Goal: Task Accomplishment & Management: Use online tool/utility

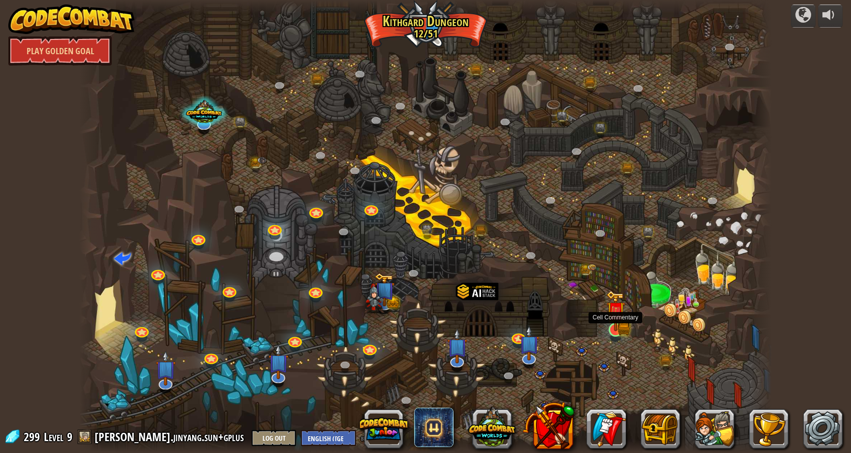
click at [615, 315] on img at bounding box center [615, 311] width 11 height 11
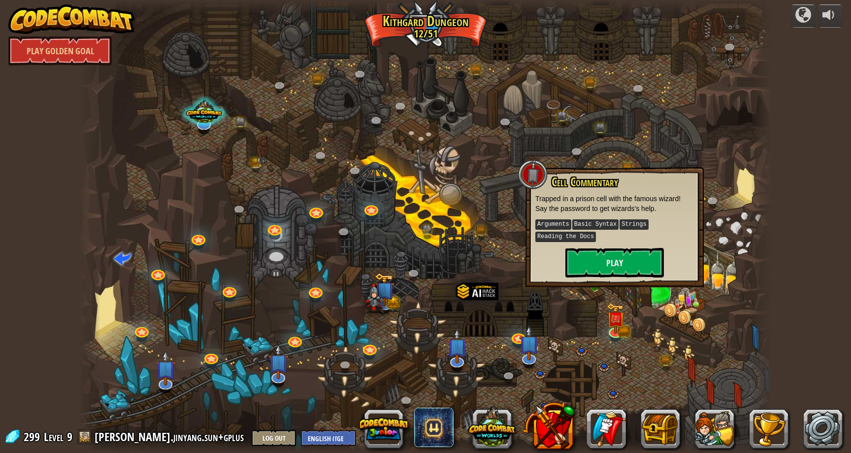
click at [630, 238] on p "Arguments Basic Syntax Strings Reading the Docs" at bounding box center [614, 230] width 159 height 25
click at [630, 251] on button "Play" at bounding box center [614, 263] width 99 height 30
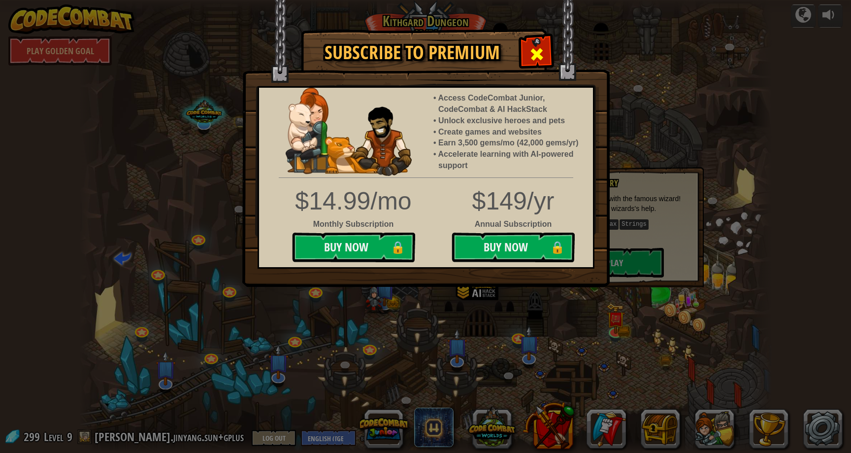
click at [535, 43] on div at bounding box center [536, 52] width 31 height 31
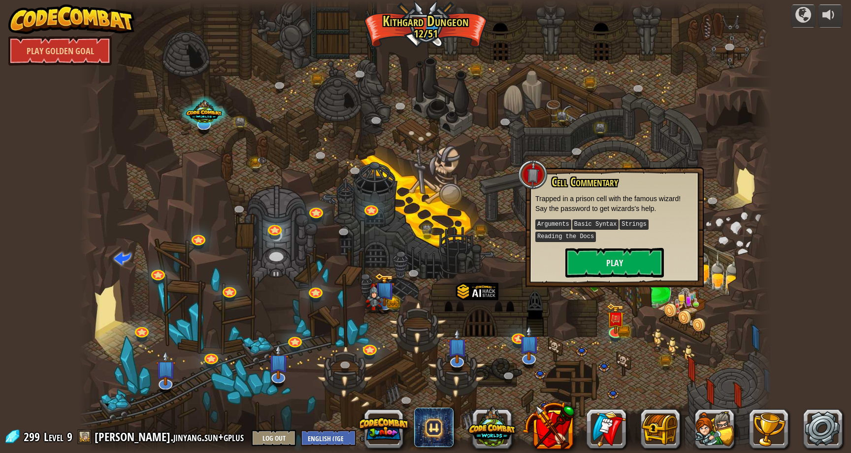
click at [609, 51] on div at bounding box center [425, 226] width 692 height 453
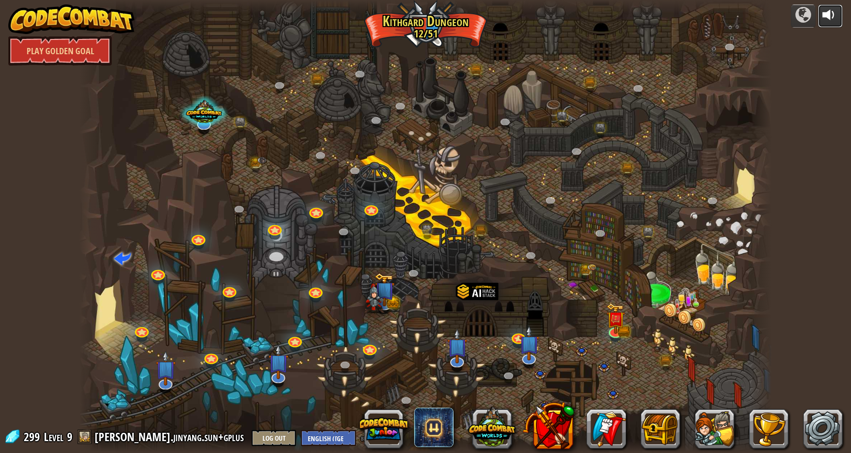
click at [829, 17] on div at bounding box center [830, 15] width 16 height 16
click at [829, 16] on div at bounding box center [830, 15] width 16 height 16
click at [800, 133] on div "powered by Play Golden Goal Twisted Canyon (Locked) Challenge: collect the most…" at bounding box center [425, 226] width 851 height 453
click at [831, 16] on div at bounding box center [830, 15] width 16 height 16
click at [829, 16] on div at bounding box center [830, 15] width 16 height 16
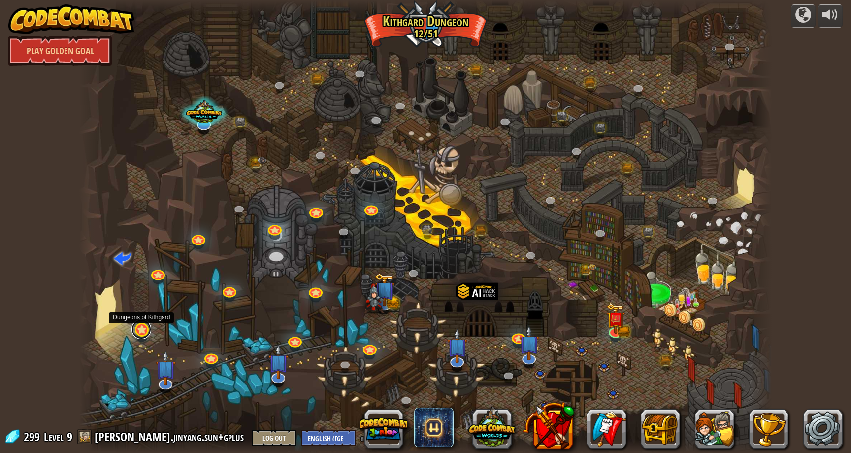
click at [149, 325] on link at bounding box center [141, 329] width 20 height 20
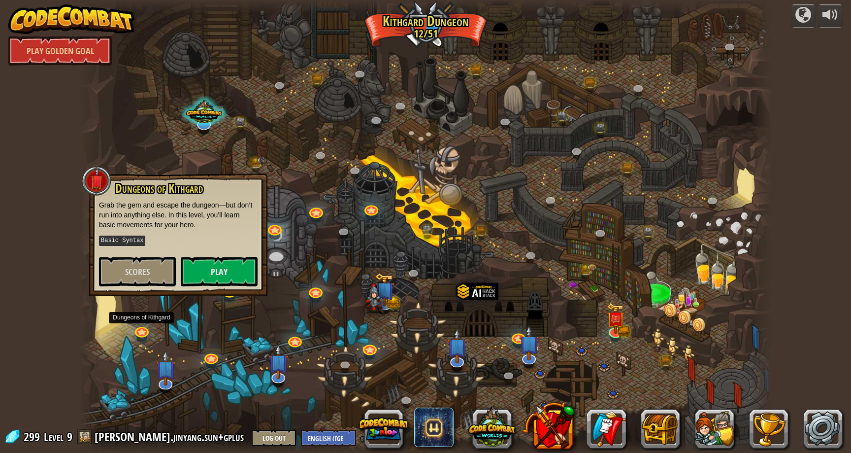
click at [176, 316] on div at bounding box center [425, 226] width 692 height 453
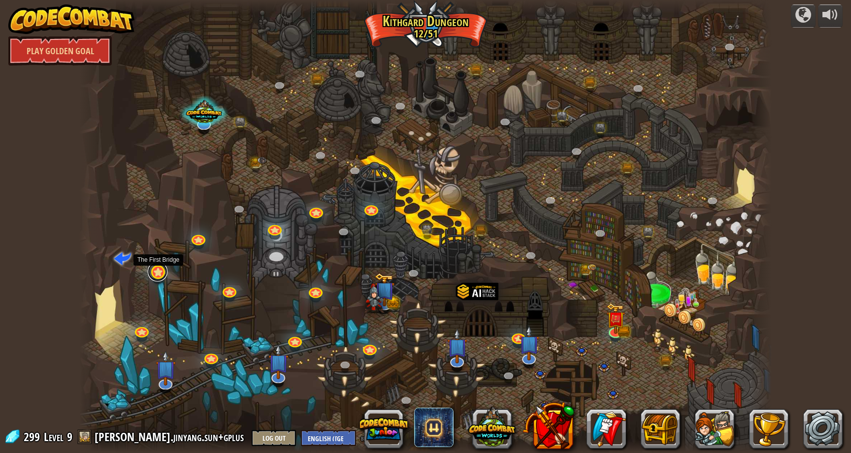
click at [163, 271] on link at bounding box center [158, 272] width 20 height 20
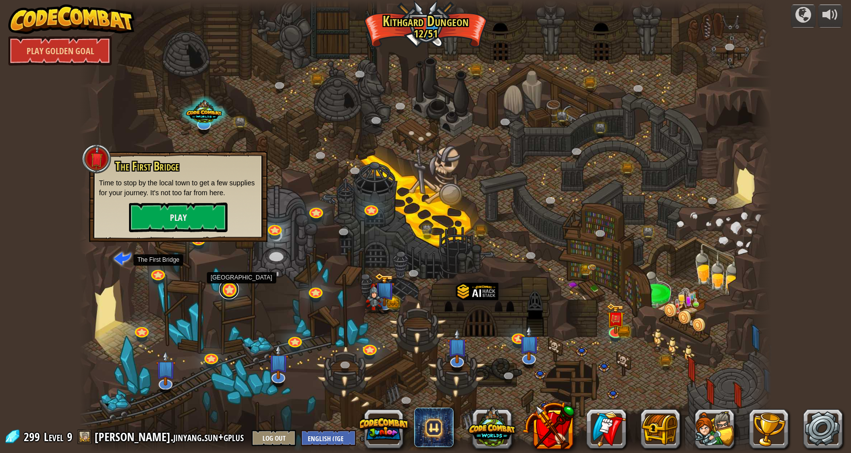
click at [232, 292] on link at bounding box center [229, 289] width 20 height 20
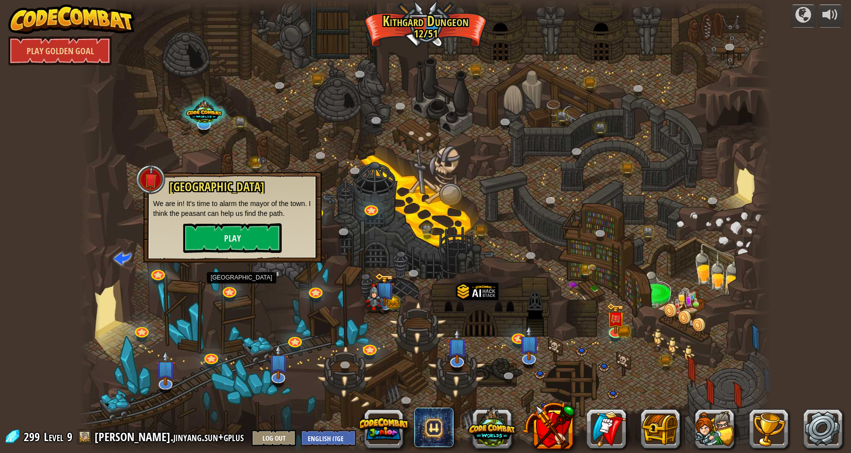
click at [275, 305] on div at bounding box center [425, 226] width 692 height 453
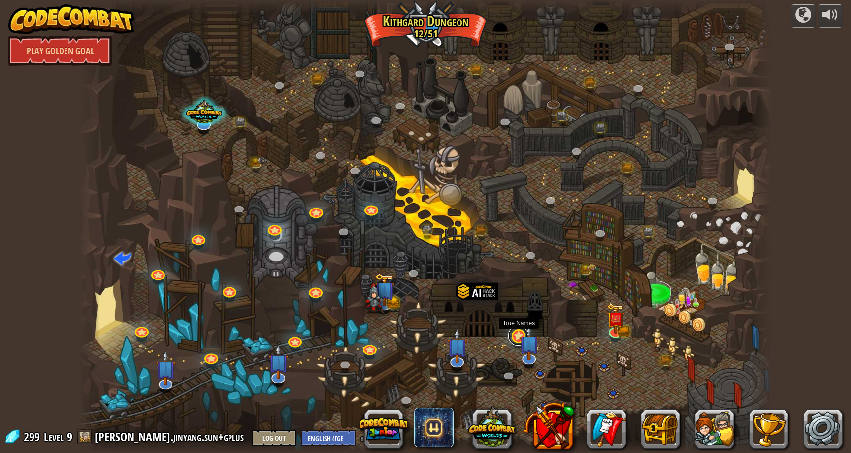
click at [515, 336] on link at bounding box center [518, 336] width 20 height 20
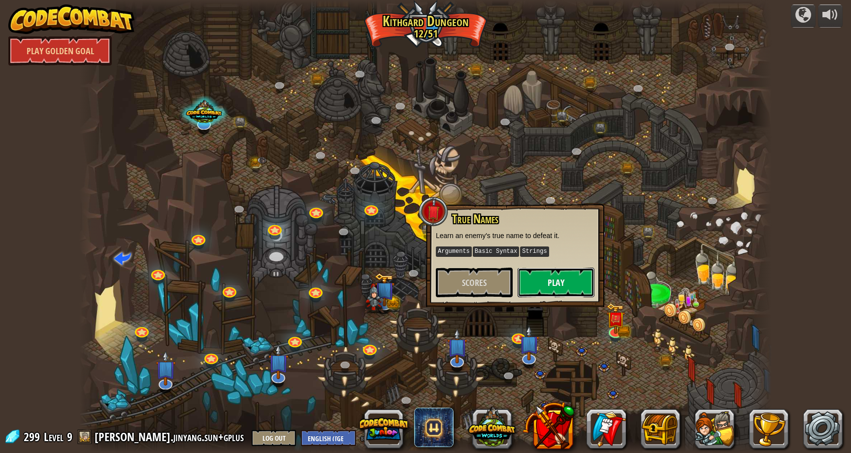
drag, startPoint x: 543, startPoint y: 282, endPoint x: 538, endPoint y: 283, distance: 4.9
click at [538, 283] on button "Play" at bounding box center [556, 282] width 77 height 30
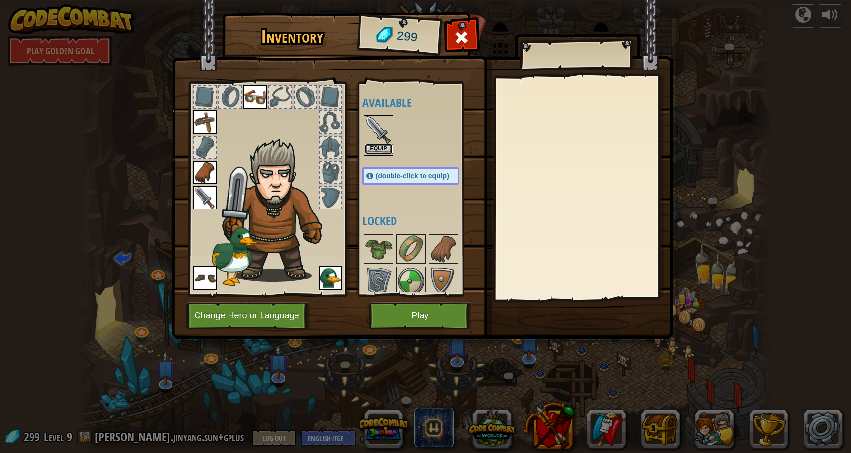
click at [371, 149] on button "Equip" at bounding box center [379, 149] width 28 height 10
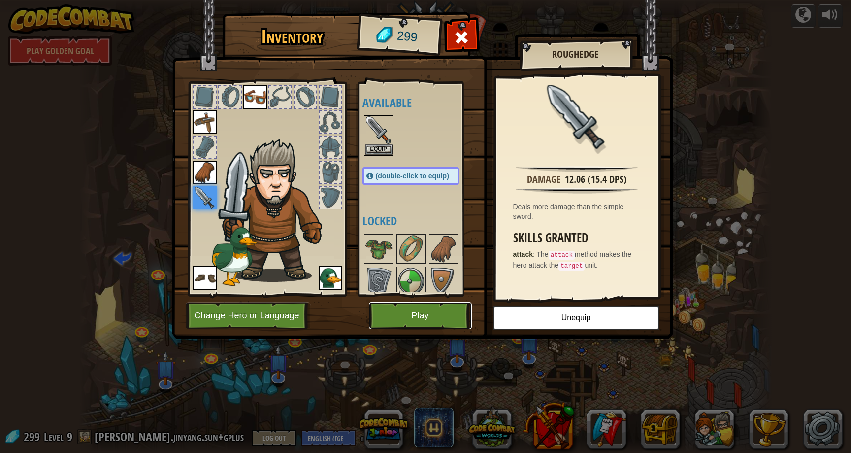
click at [425, 312] on button "Play" at bounding box center [420, 315] width 103 height 27
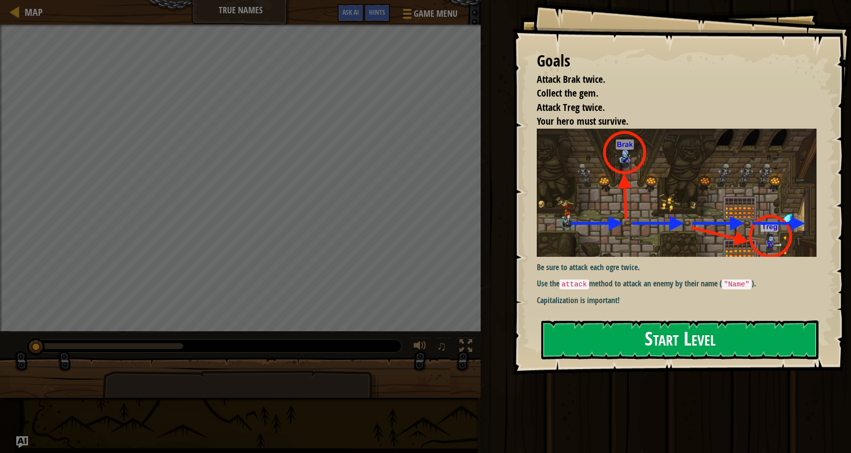
click at [713, 346] on button "Start Level" at bounding box center [679, 339] width 277 height 39
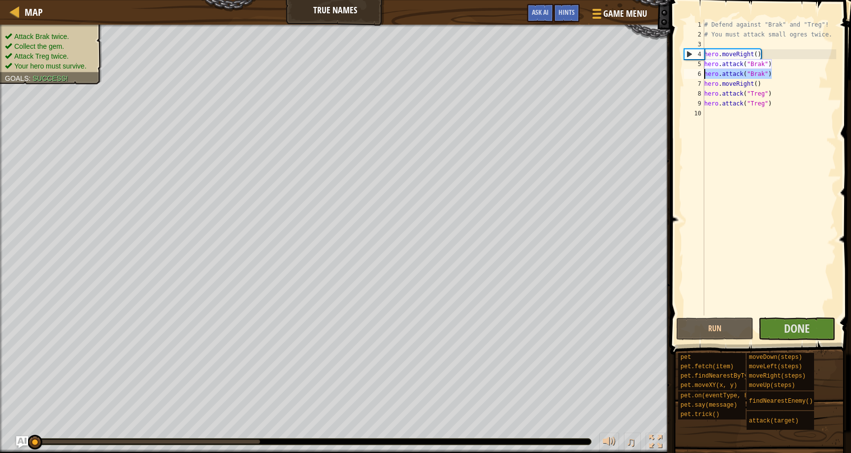
click at [665, 77] on div "Map True Names Game Menu Done Hints Ask AI 1 הההההההההההההההההההההההההההההההההה…" at bounding box center [425, 226] width 851 height 453
type textarea "hero.attack("Brak")"
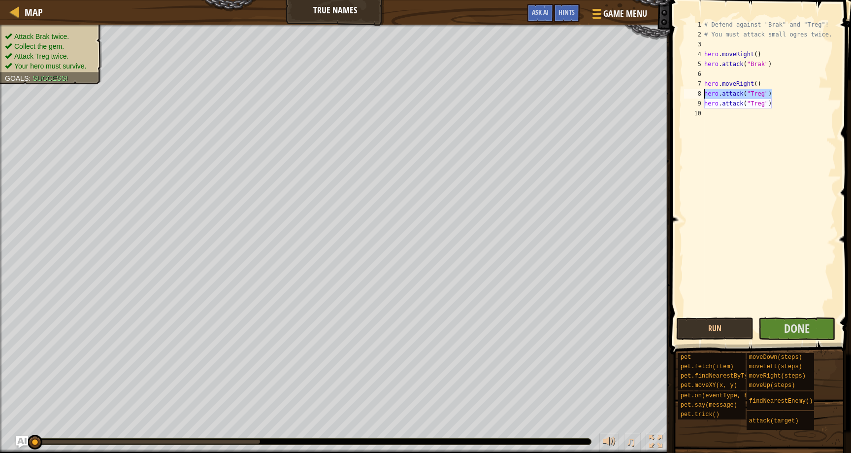
click at [628, 92] on div "Map True Names Game Menu Done Hints Ask AI 1 הההההההההההההההההההההההההההההההההה…" at bounding box center [425, 226] width 851 height 453
type textarea "hero.attack("Treg")"
click at [796, 87] on div "# Defend against "Brak" and "Treg"! # You must attack small ogres twice. hero .…" at bounding box center [769, 177] width 134 height 315
type textarea "hero.moveRight()"
click at [811, 329] on button "Done" at bounding box center [796, 328] width 77 height 23
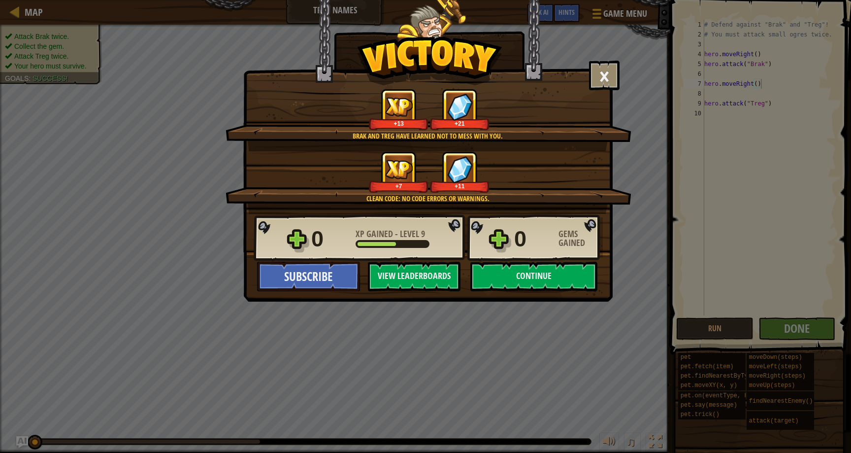
click at [592, 60] on div "× When an enemy speaks its true name, the task is easy. How fun was this level?…" at bounding box center [427, 126] width 369 height 253
click at [602, 66] on button "×" at bounding box center [604, 76] width 31 height 30
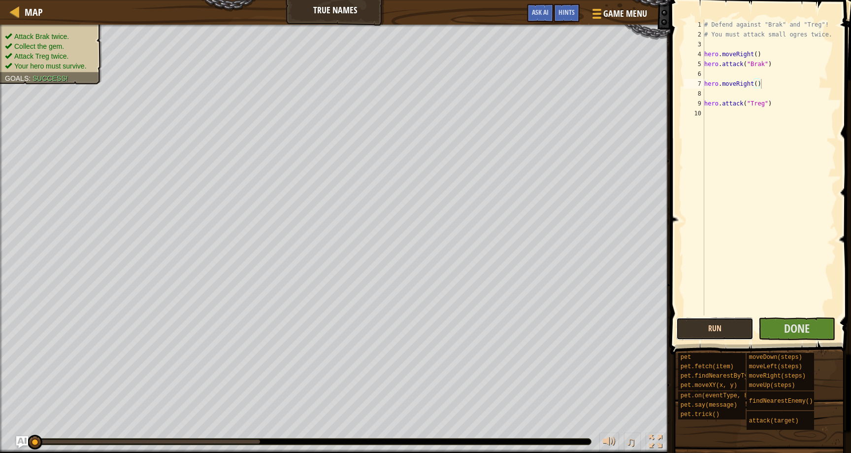
click at [724, 324] on button "Run" at bounding box center [714, 328] width 77 height 23
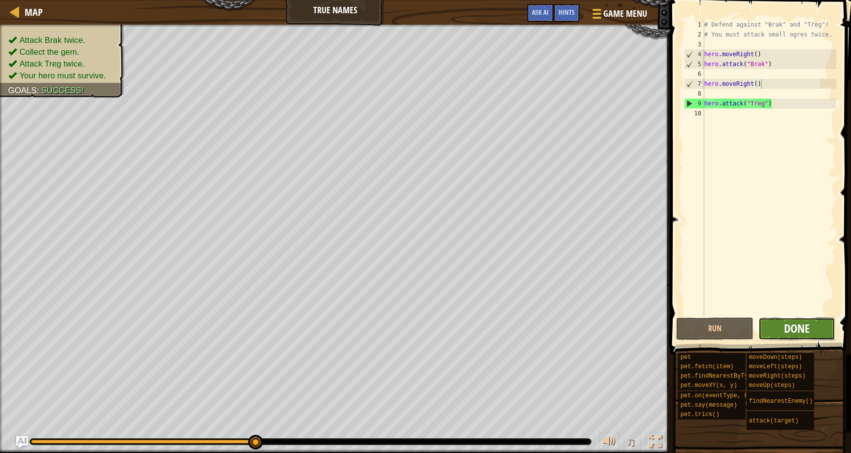
click at [806, 326] on span "Done" at bounding box center [797, 328] width 26 height 16
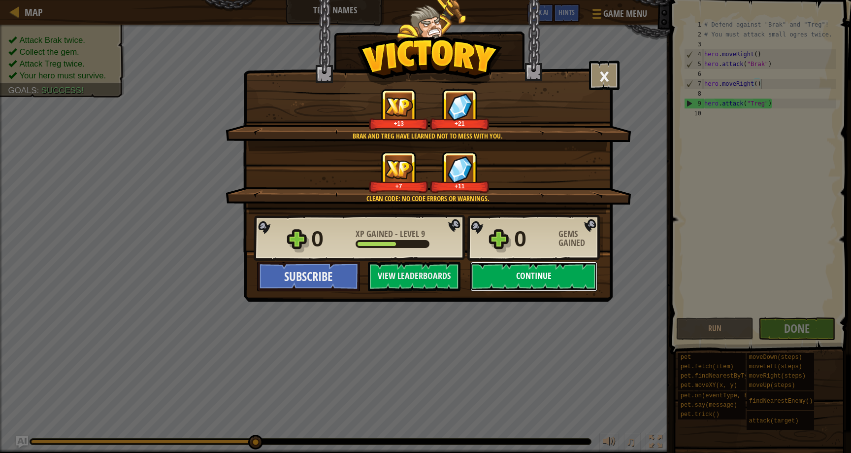
click at [559, 277] on button "Continue" at bounding box center [533, 277] width 127 height 30
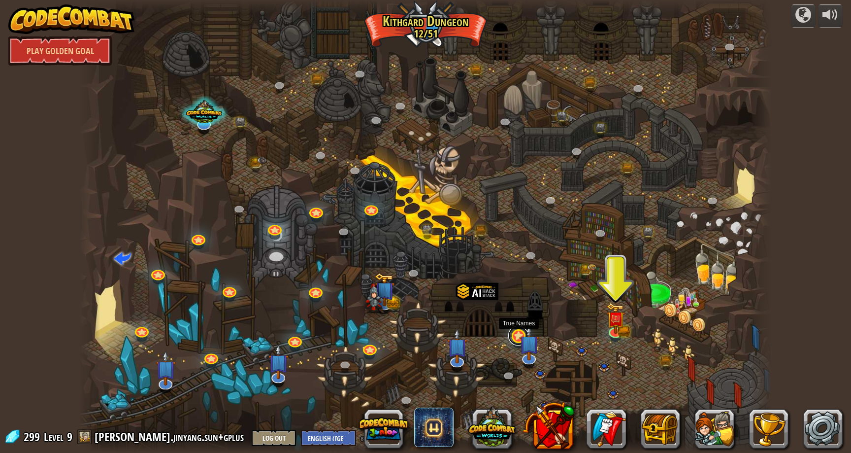
click at [513, 336] on link at bounding box center [518, 336] width 20 height 20
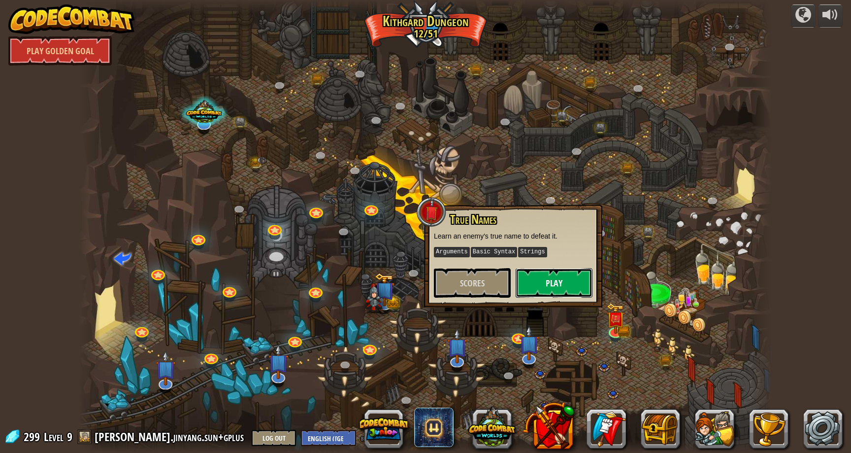
click at [539, 284] on button "Play" at bounding box center [554, 283] width 77 height 30
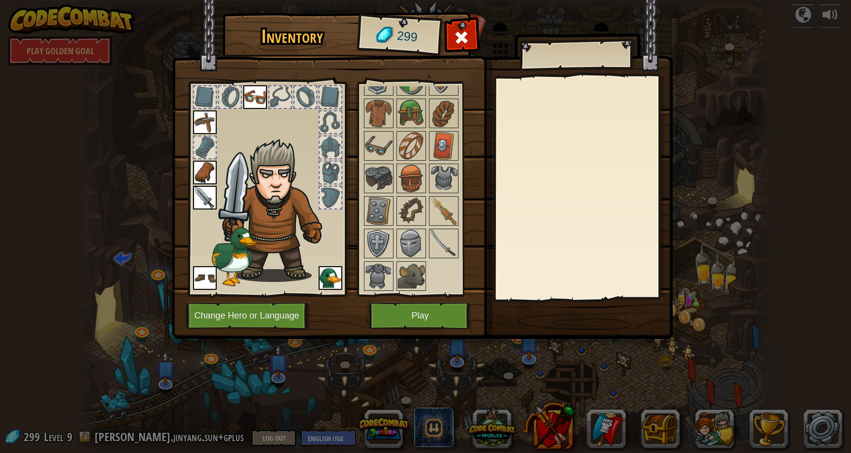
scroll to position [200, 0]
click at [407, 250] on img at bounding box center [411, 244] width 28 height 28
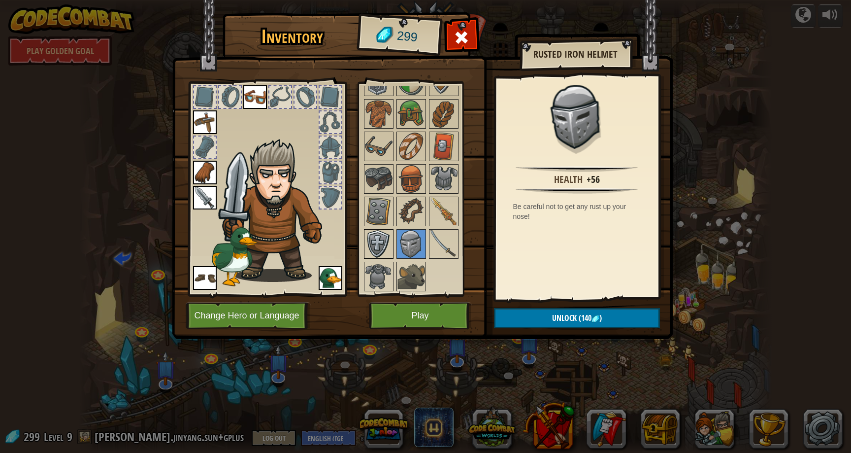
click at [385, 245] on img at bounding box center [379, 244] width 28 height 28
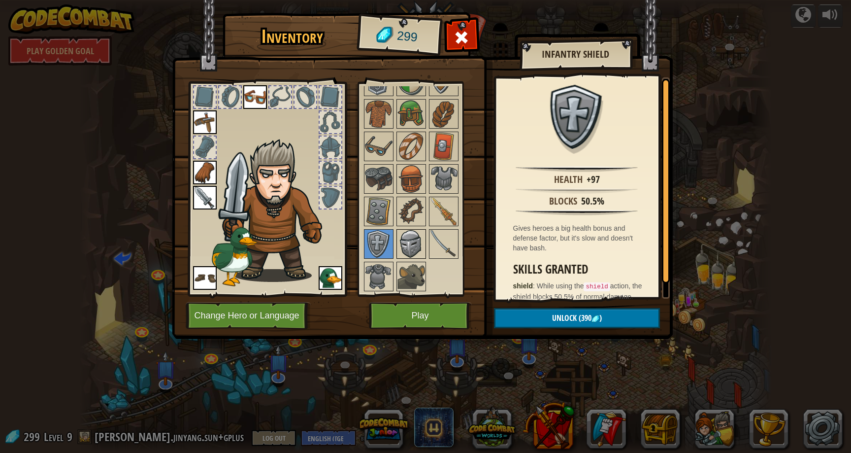
click at [398, 241] on img at bounding box center [411, 244] width 28 height 28
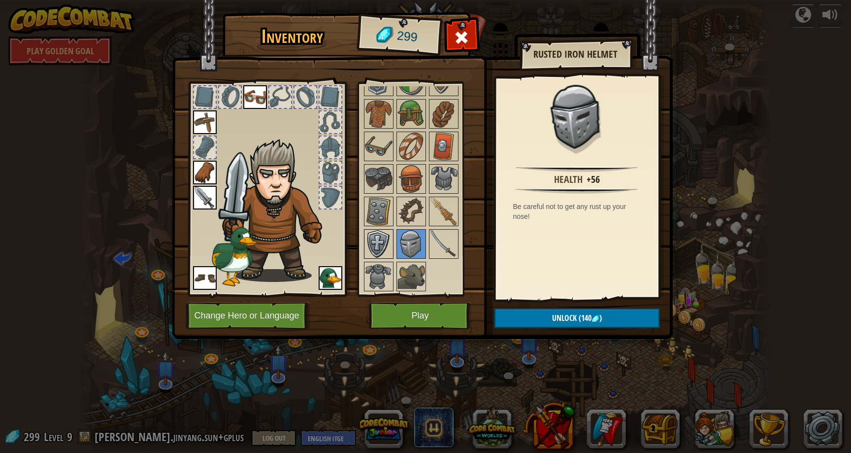
click at [379, 241] on img at bounding box center [379, 244] width 28 height 28
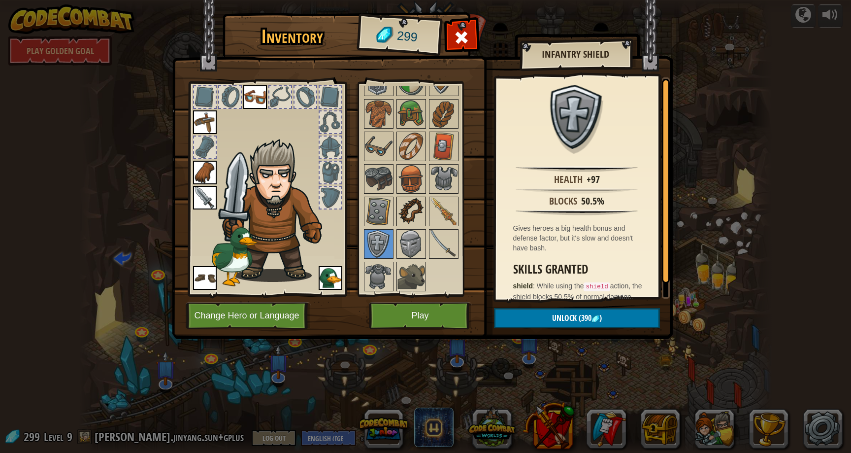
click at [411, 212] on img at bounding box center [411, 211] width 28 height 28
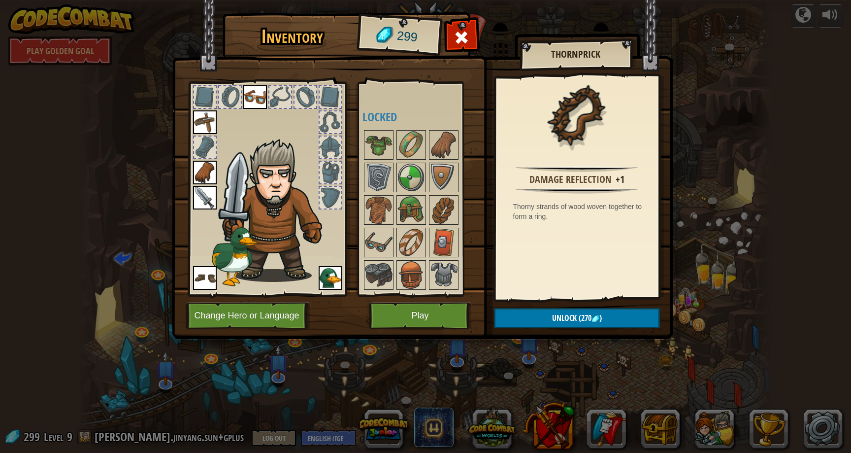
scroll to position [30, 0]
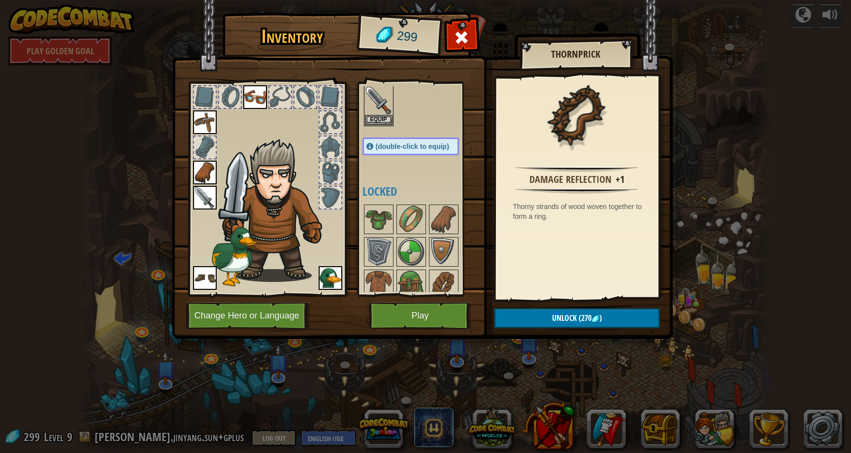
click at [416, 213] on img at bounding box center [411, 219] width 28 height 28
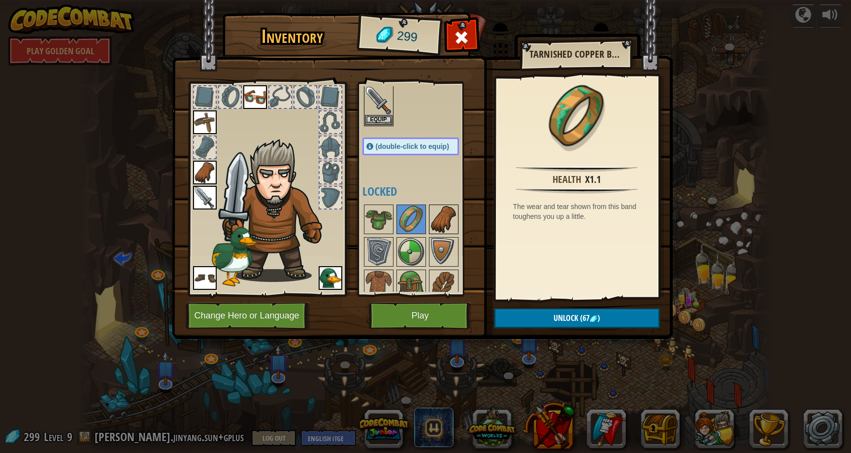
click at [446, 224] on img at bounding box center [444, 219] width 28 height 28
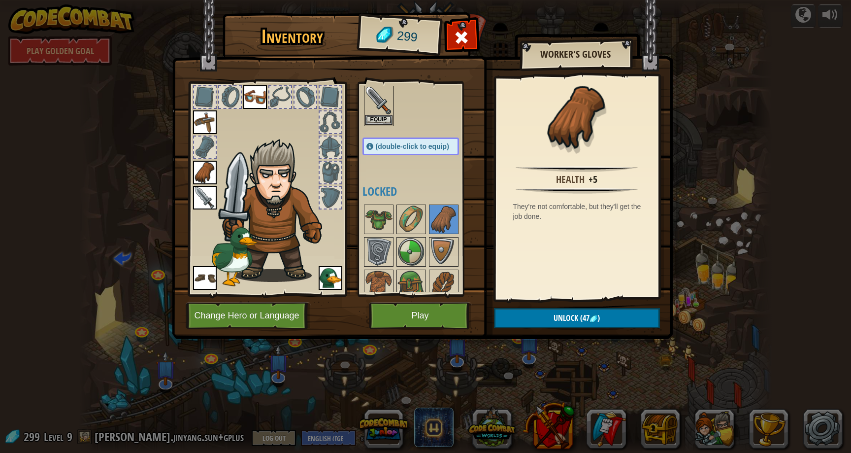
click at [198, 176] on img at bounding box center [205, 173] width 24 height 24
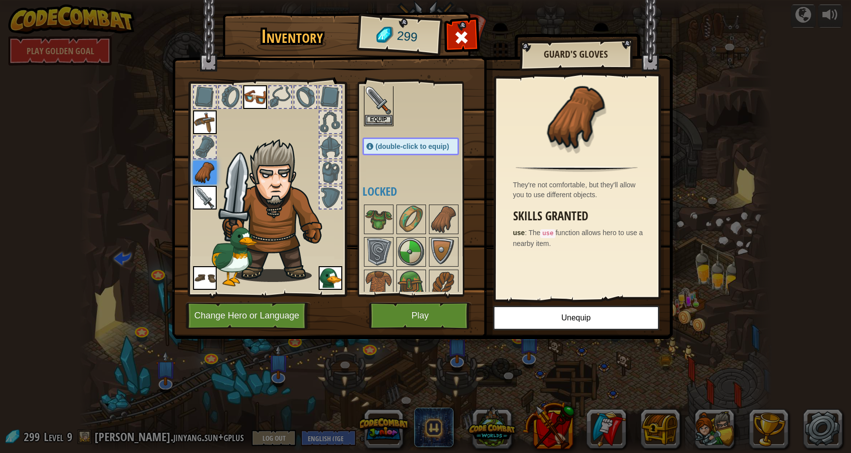
click at [201, 197] on img at bounding box center [205, 198] width 24 height 24
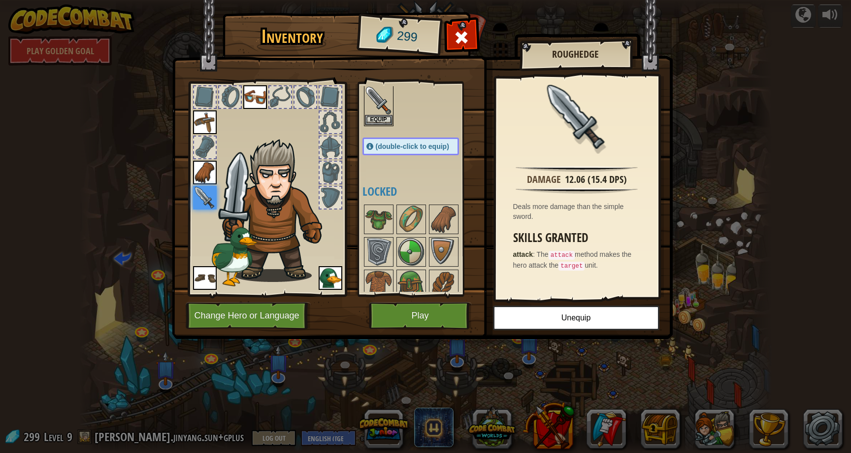
click at [212, 121] on img at bounding box center [205, 122] width 24 height 24
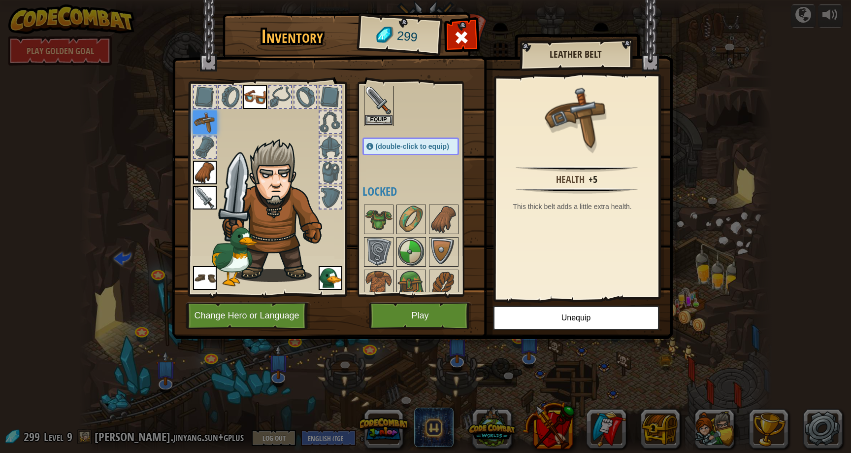
click at [255, 90] on img at bounding box center [255, 97] width 24 height 24
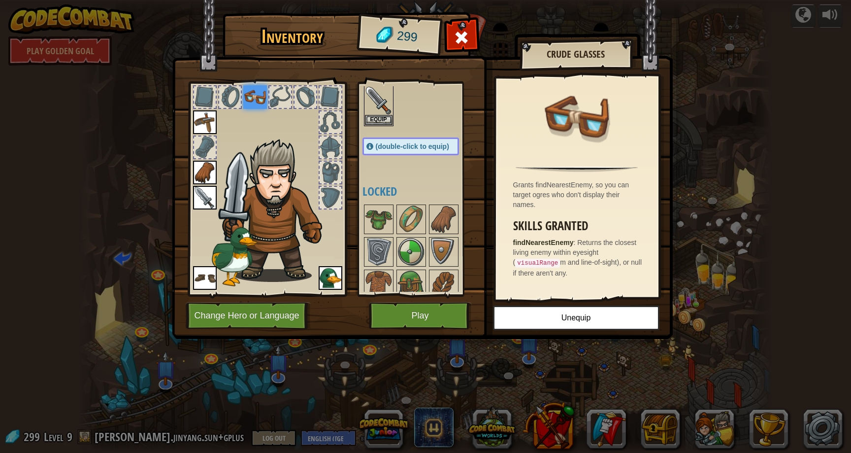
click at [316, 139] on img at bounding box center [278, 209] width 121 height 143
click at [337, 141] on div at bounding box center [331, 147] width 22 height 22
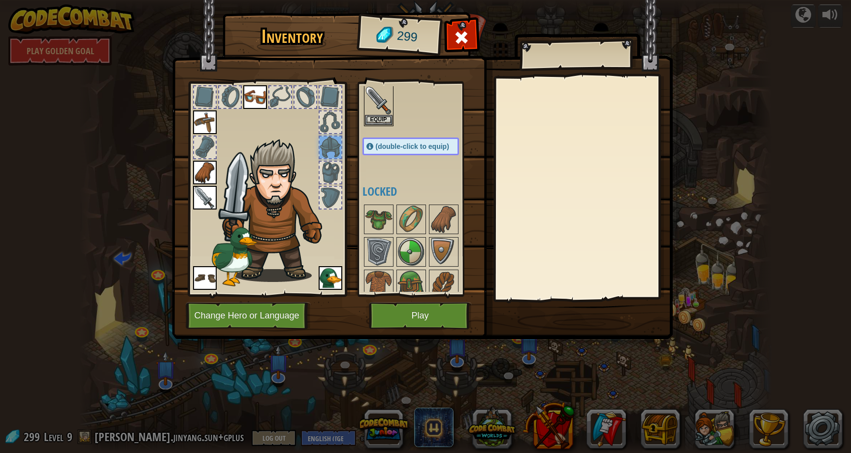
click at [326, 173] on div at bounding box center [331, 173] width 22 height 22
click at [332, 206] on div at bounding box center [331, 198] width 22 height 22
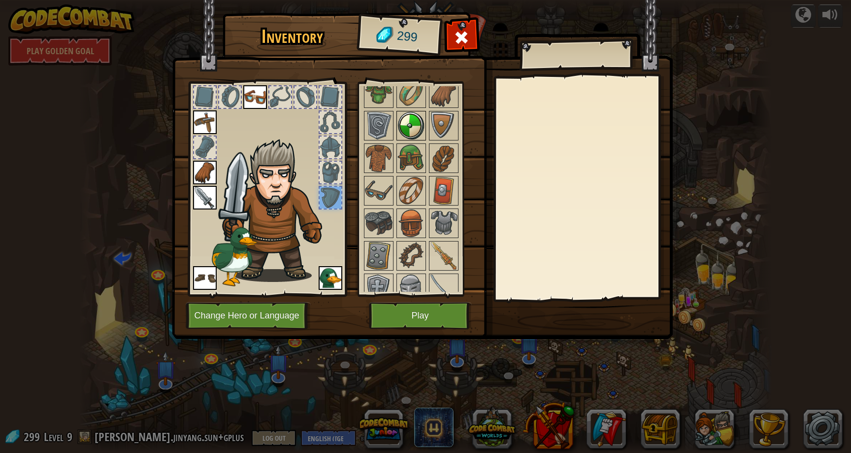
scroll to position [159, 0]
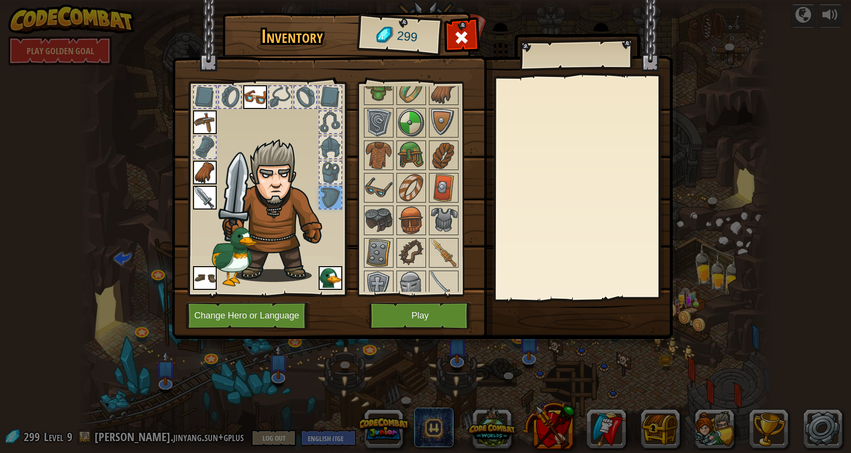
click at [202, 289] on img at bounding box center [205, 278] width 24 height 24
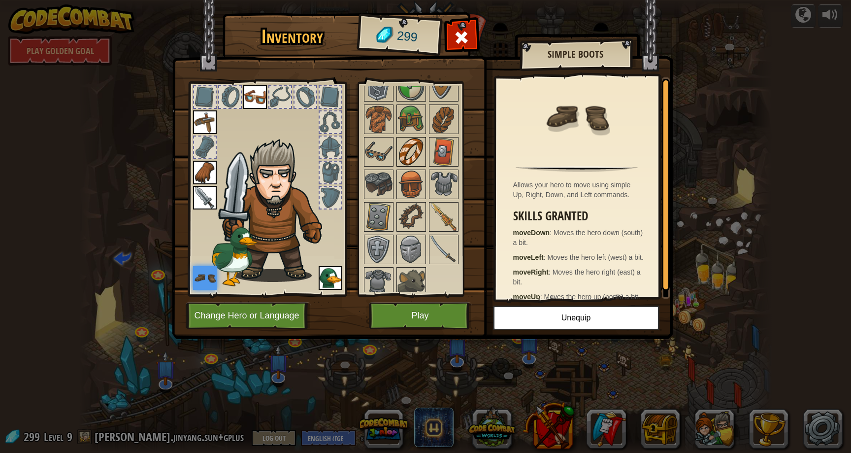
scroll to position [200, 0]
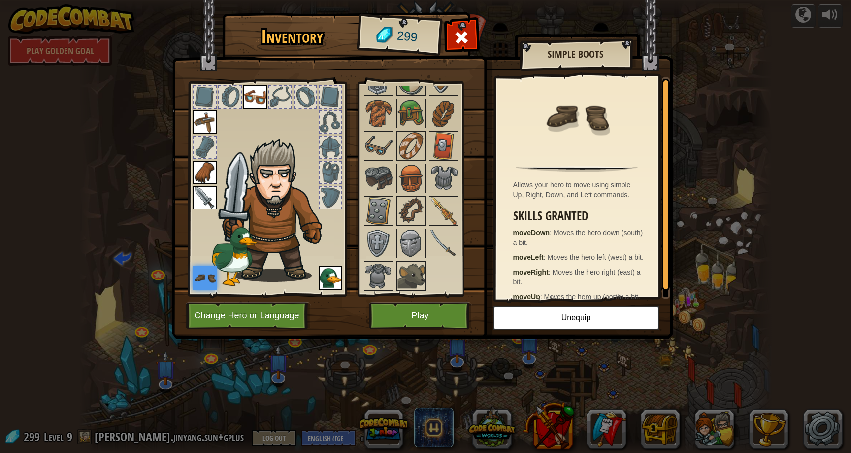
click at [199, 283] on img at bounding box center [205, 278] width 24 height 24
click at [203, 280] on img at bounding box center [205, 278] width 24 height 24
click at [204, 275] on img at bounding box center [205, 278] width 24 height 24
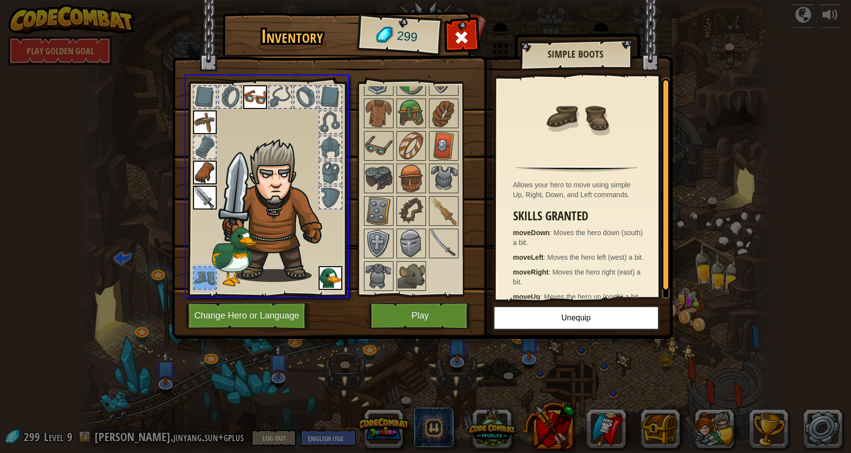
drag, startPoint x: 204, startPoint y: 275, endPoint x: 451, endPoint y: 225, distance: 251.3
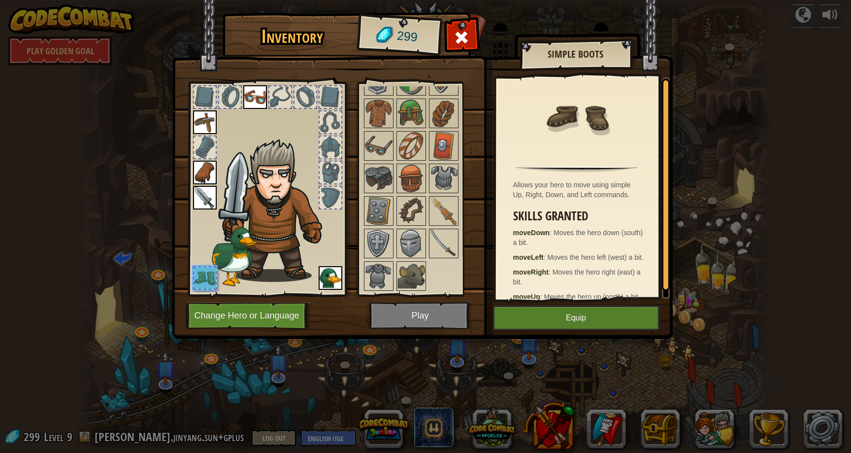
scroll to position [29, 0]
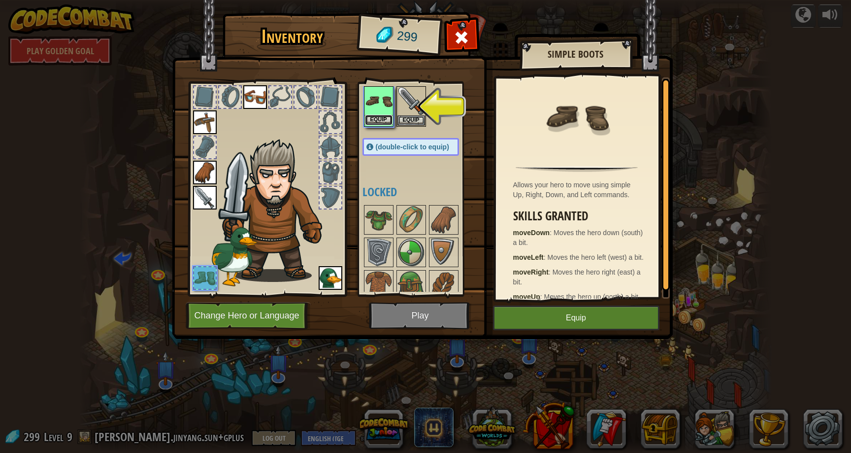
click at [381, 117] on button "Equip" at bounding box center [379, 120] width 28 height 10
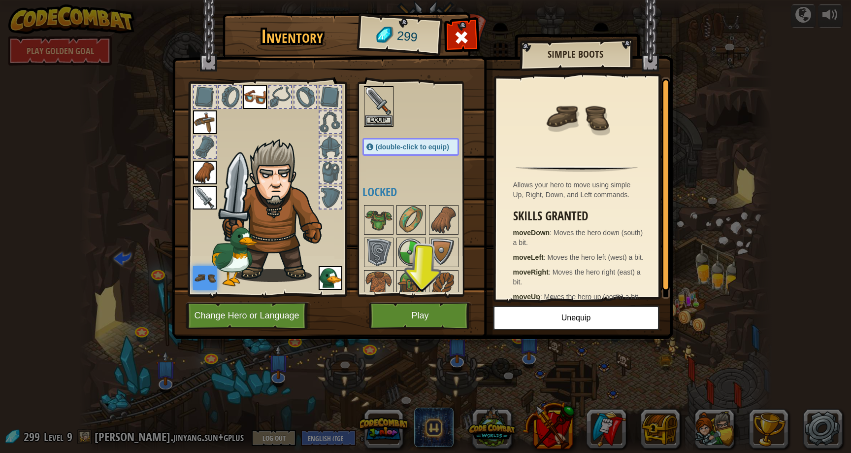
click at [205, 198] on img at bounding box center [205, 198] width 24 height 24
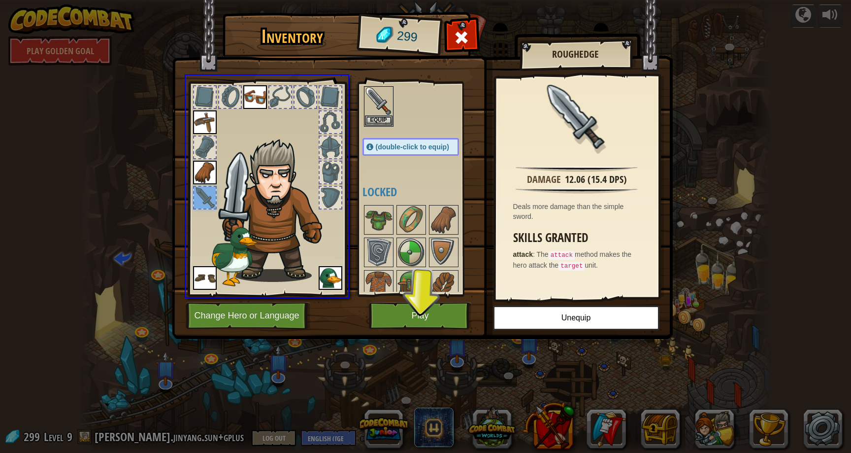
drag, startPoint x: 205, startPoint y: 198, endPoint x: 395, endPoint y: 138, distance: 200.0
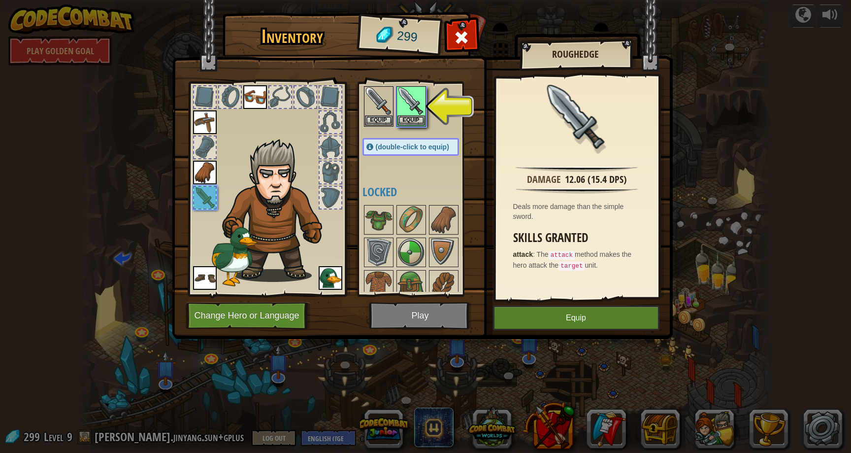
click at [408, 182] on div "Available Equip Equip Equip Equip Equip Equip Equip (double-click to equip) Loc…" at bounding box center [420, 188] width 116 height 205
click at [407, 122] on button "Equip" at bounding box center [411, 120] width 28 height 10
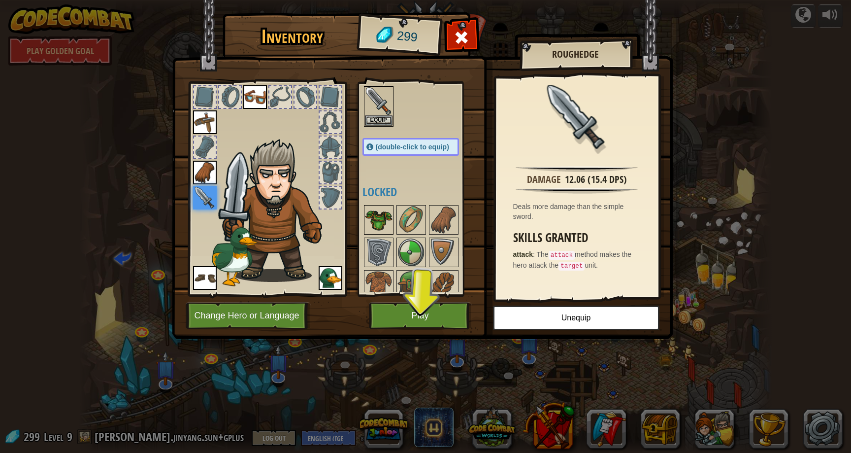
scroll to position [200, 0]
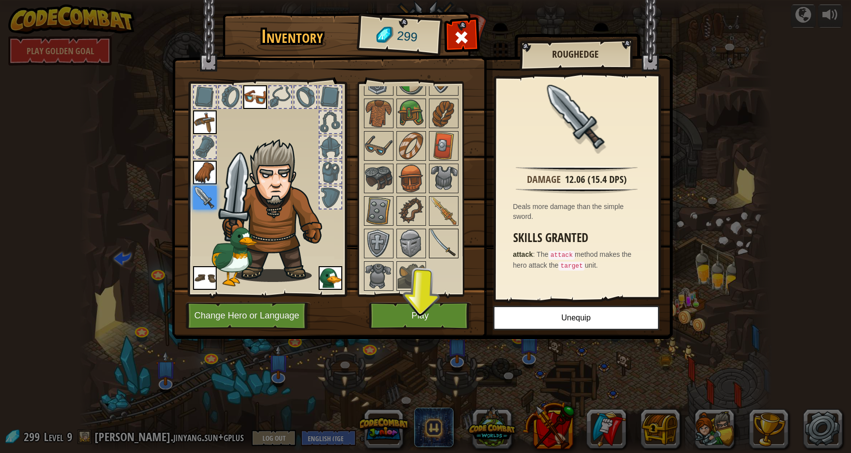
click at [440, 250] on img at bounding box center [444, 244] width 28 height 28
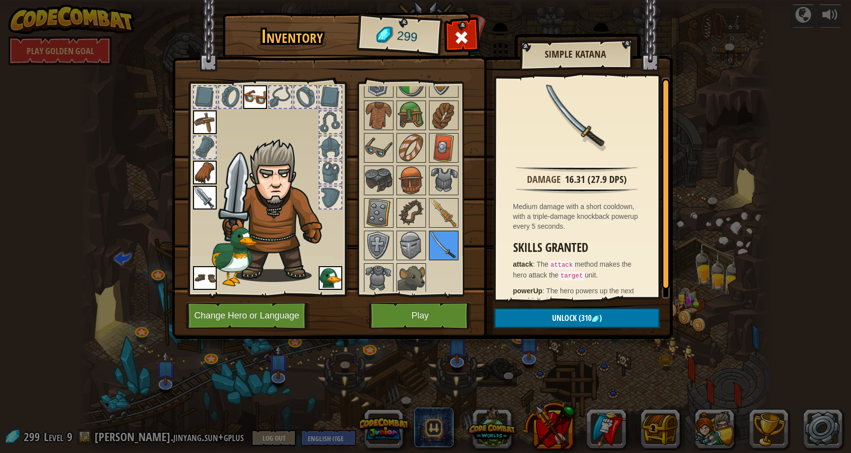
scroll to position [198, 0]
click at [442, 212] on img at bounding box center [444, 213] width 28 height 28
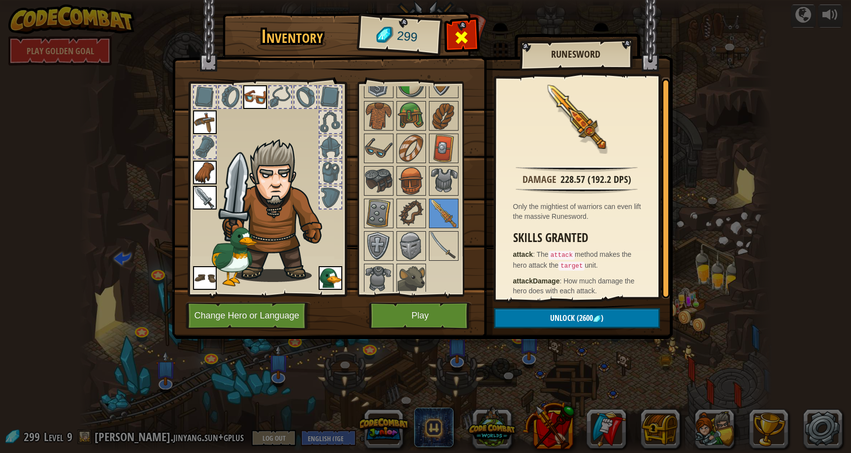
click at [468, 31] on span at bounding box center [462, 38] width 16 height 16
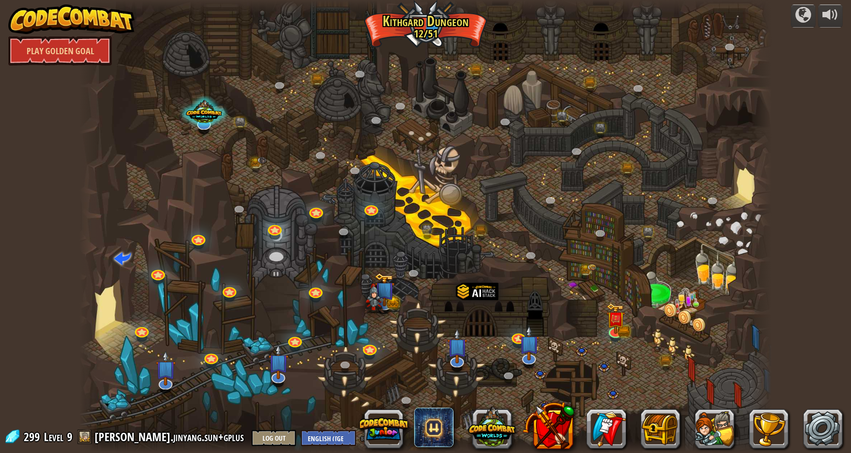
click at [744, 129] on div at bounding box center [425, 226] width 692 height 453
click at [520, 334] on img at bounding box center [529, 334] width 20 height 46
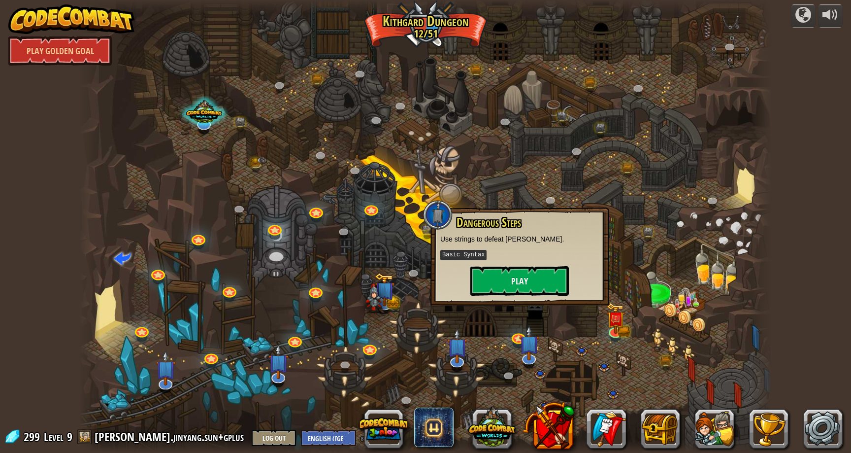
click at [495, 328] on div at bounding box center [425, 226] width 692 height 453
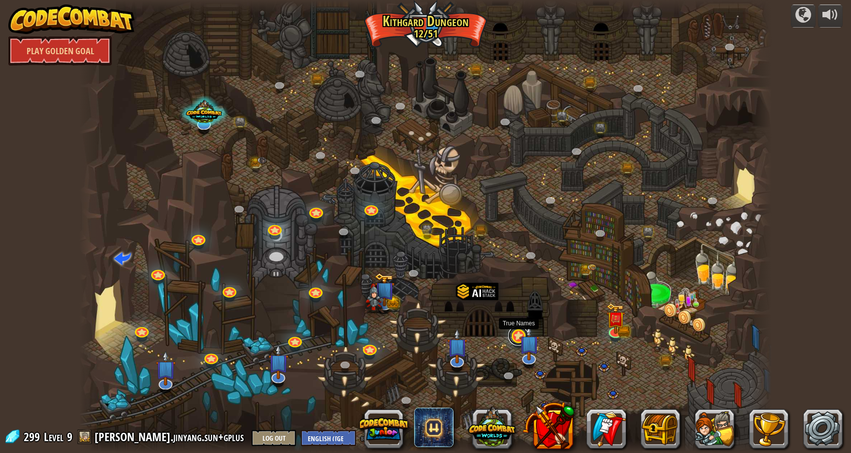
click at [513, 336] on link at bounding box center [518, 336] width 20 height 20
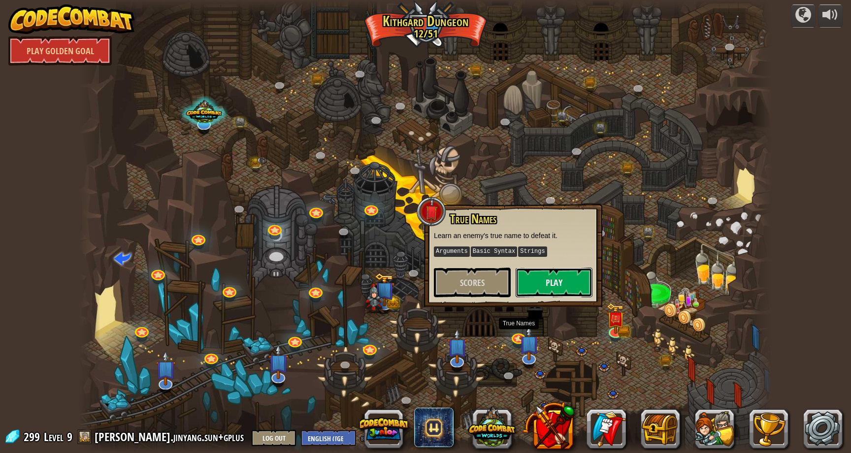
click at [548, 278] on button "Play" at bounding box center [554, 282] width 77 height 30
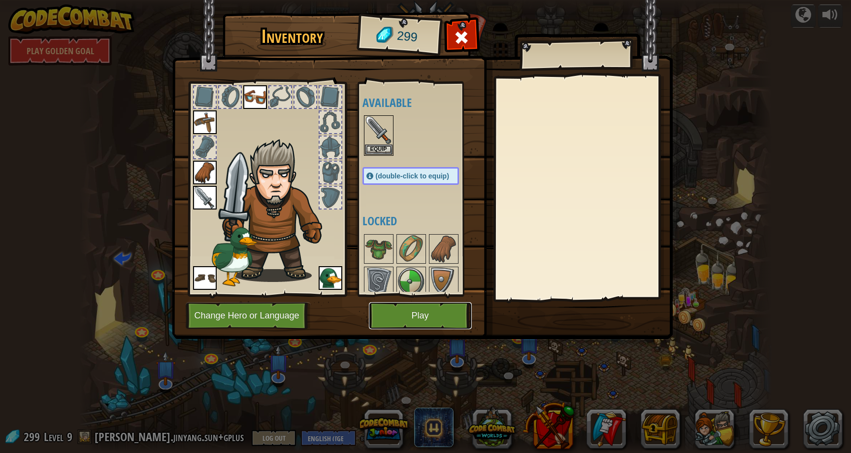
click at [449, 319] on button "Play" at bounding box center [420, 315] width 103 height 27
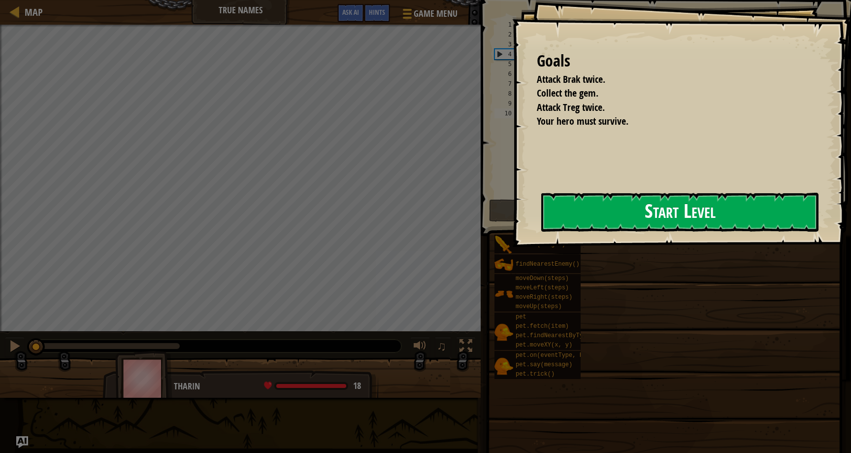
click at [582, 212] on button "Start Level" at bounding box center [679, 212] width 277 height 39
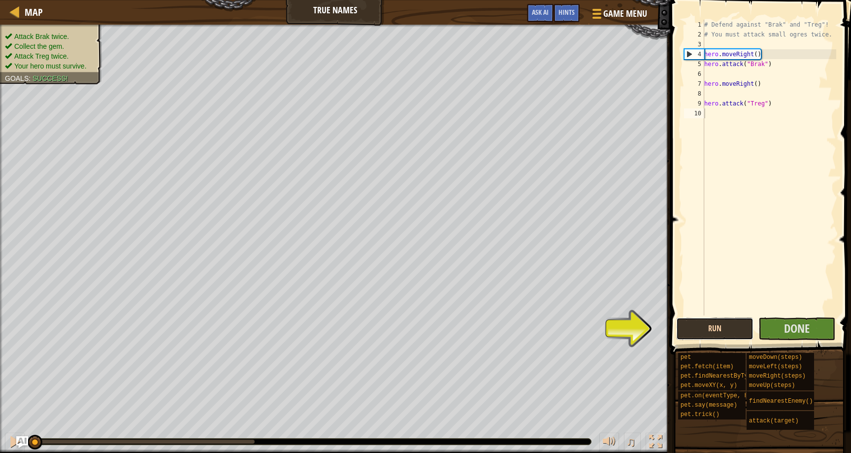
click at [722, 334] on button "Run" at bounding box center [714, 328] width 77 height 23
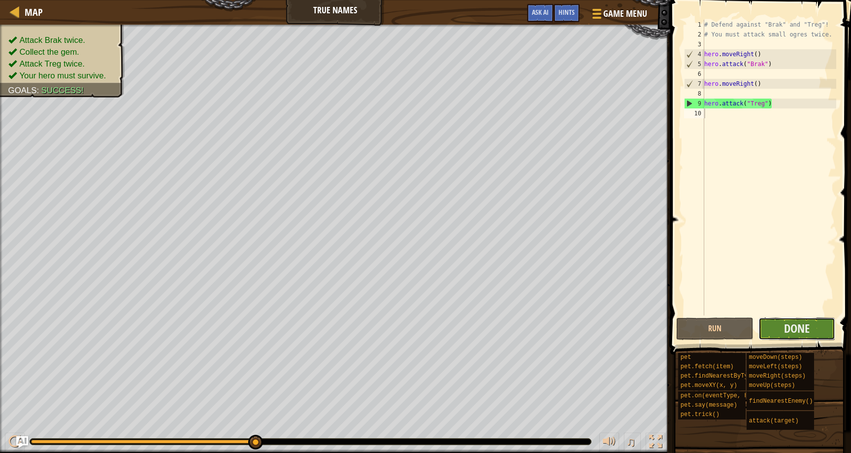
click at [814, 324] on button "Done" at bounding box center [796, 328] width 77 height 23
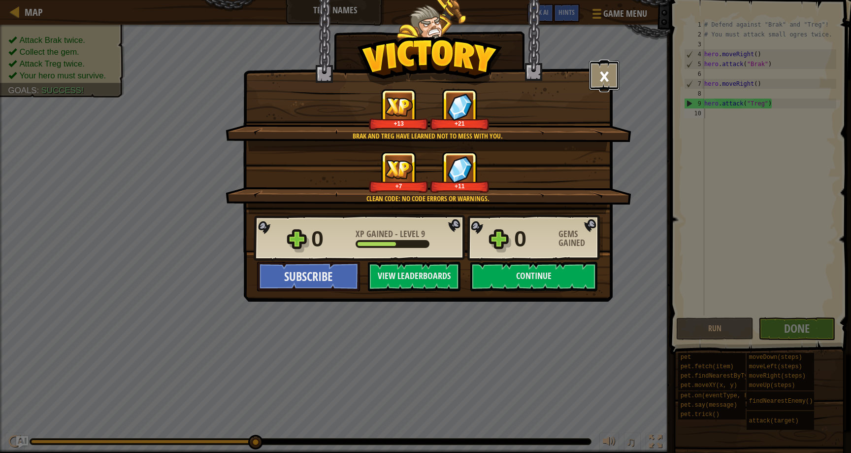
click at [612, 78] on button "×" at bounding box center [604, 76] width 31 height 30
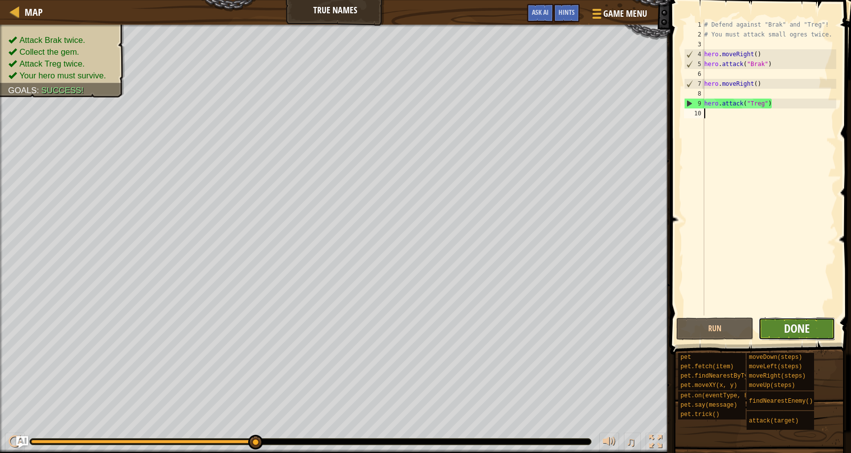
click at [800, 322] on span "Done" at bounding box center [797, 328] width 26 height 16
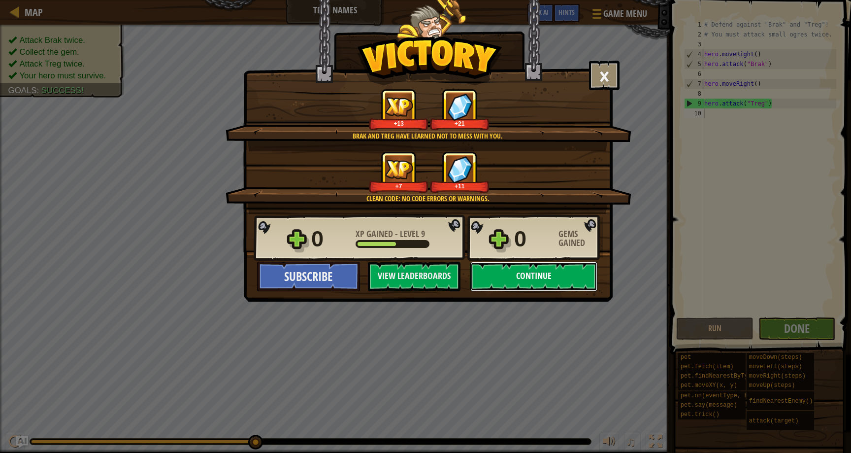
click at [567, 276] on button "Continue" at bounding box center [533, 277] width 127 height 30
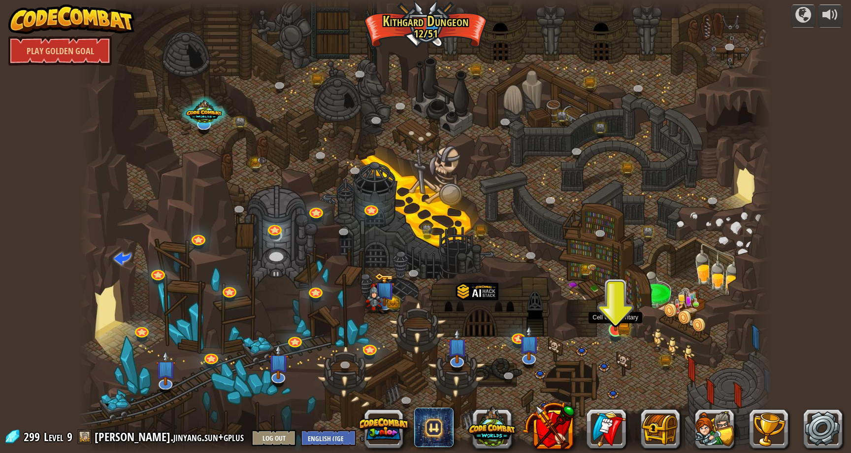
click at [623, 328] on img at bounding box center [615, 310] width 19 height 41
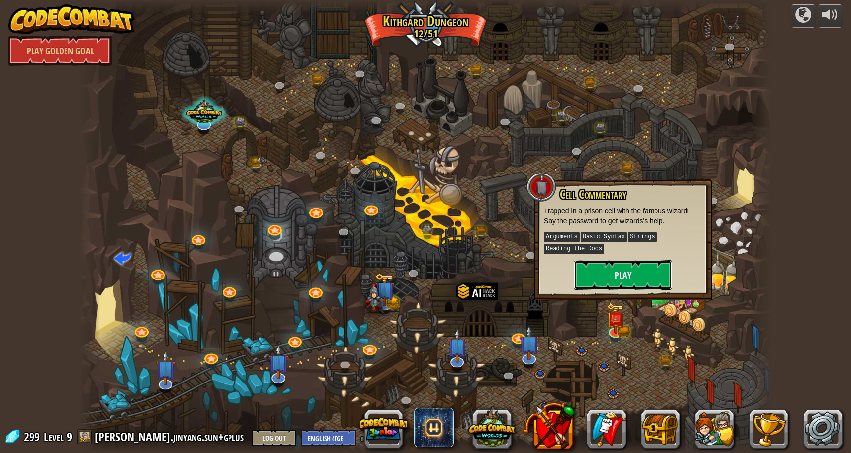
click at [630, 279] on button "Play" at bounding box center [623, 275] width 99 height 30
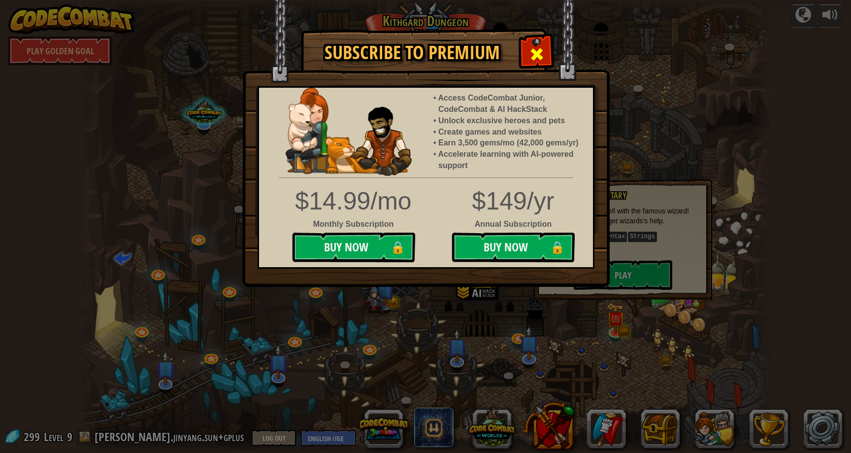
click at [537, 59] on span at bounding box center [537, 54] width 16 height 16
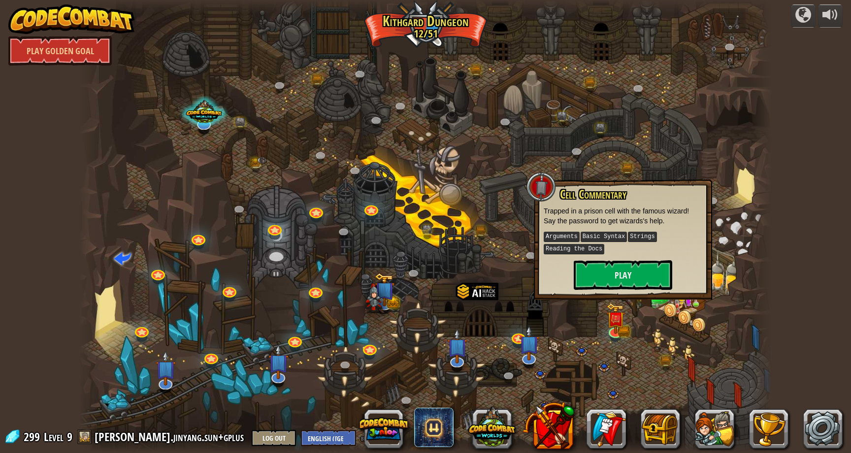
click at [611, 98] on div at bounding box center [425, 226] width 692 height 453
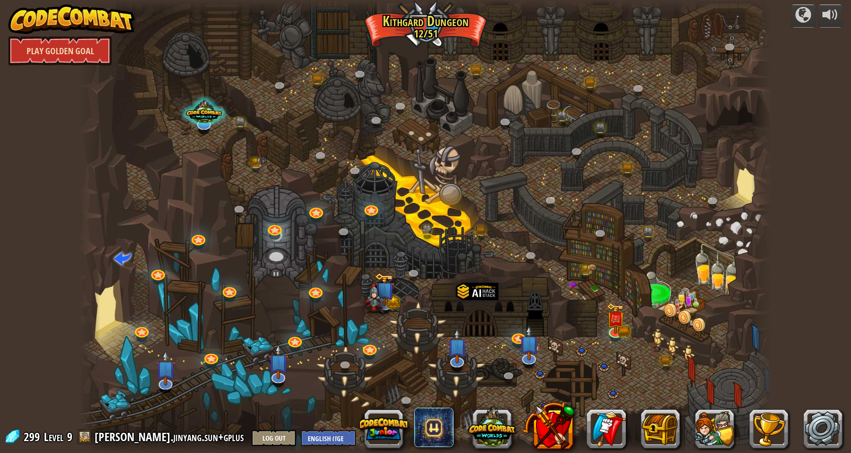
click at [34, 46] on link "Play Golden Goal" at bounding box center [59, 51] width 103 height 30
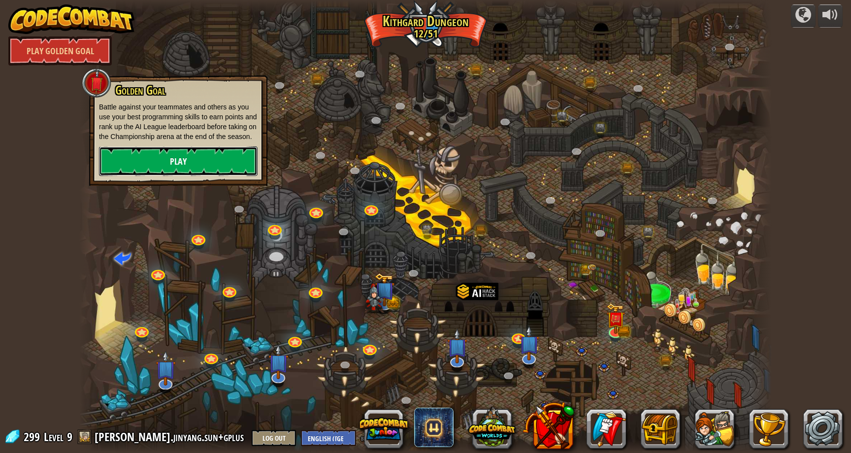
click at [141, 166] on link "Play" at bounding box center [178, 161] width 159 height 30
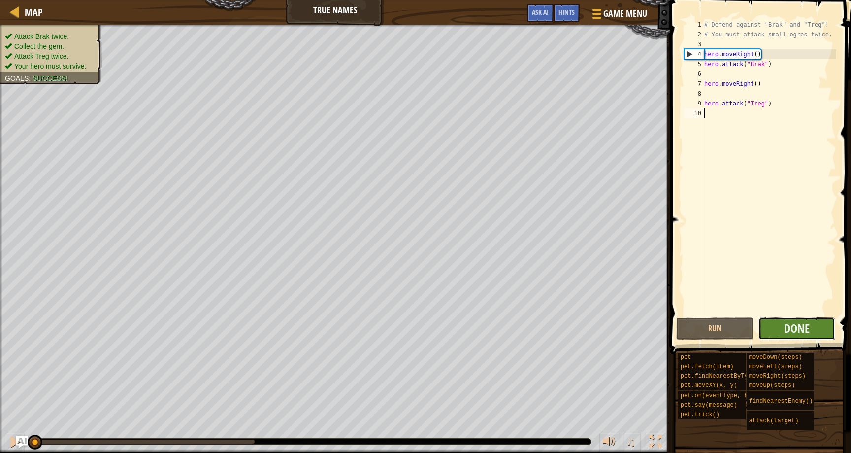
click at [821, 330] on button "Done" at bounding box center [796, 328] width 77 height 23
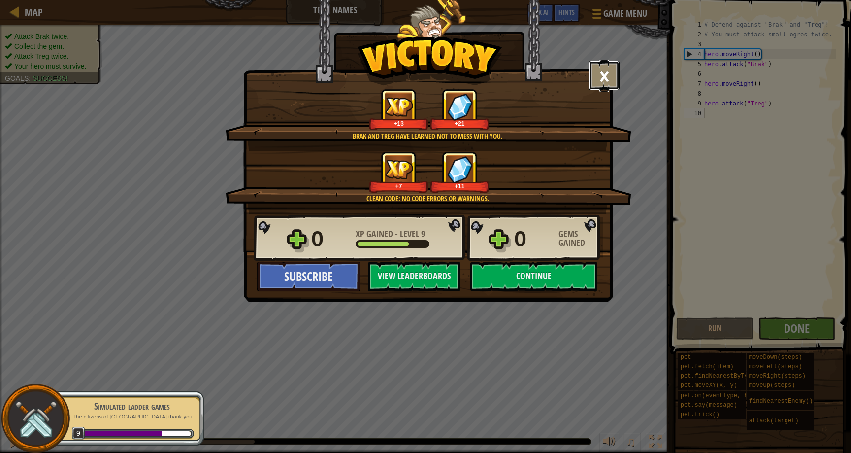
click at [605, 63] on button "×" at bounding box center [604, 76] width 31 height 30
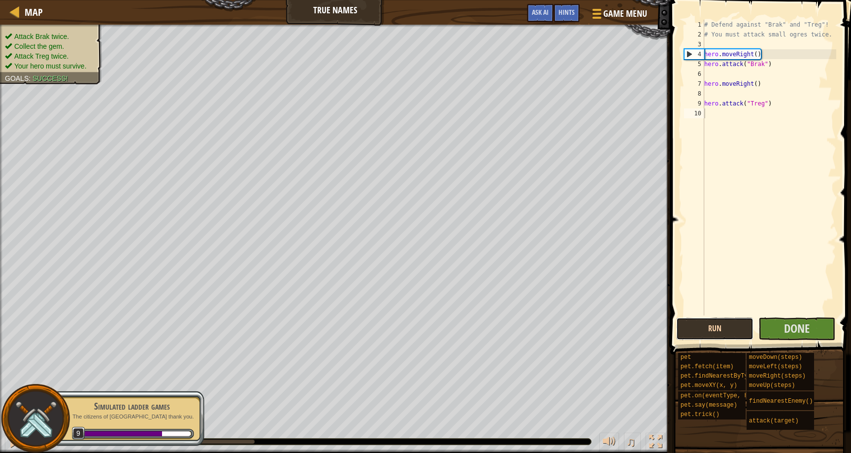
click at [699, 329] on button "Run" at bounding box center [714, 328] width 77 height 23
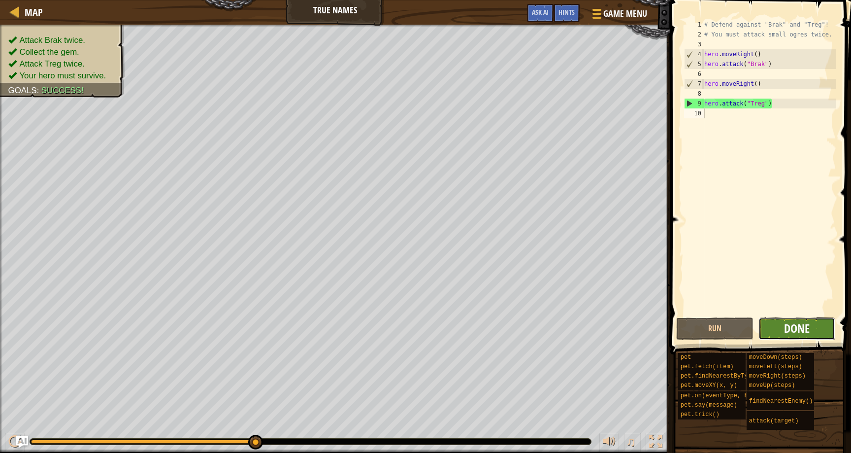
click at [808, 320] on span "Done" at bounding box center [797, 328] width 26 height 16
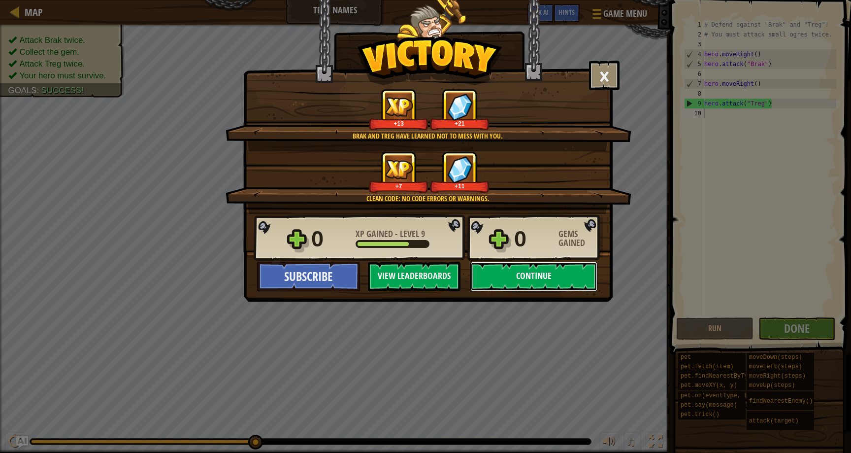
click at [572, 274] on button "Continue" at bounding box center [533, 277] width 127 height 30
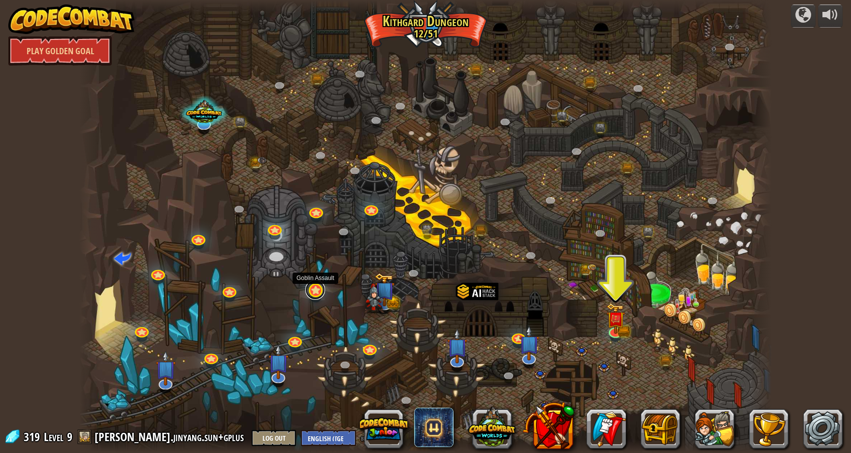
click at [318, 290] on link at bounding box center [315, 290] width 20 height 20
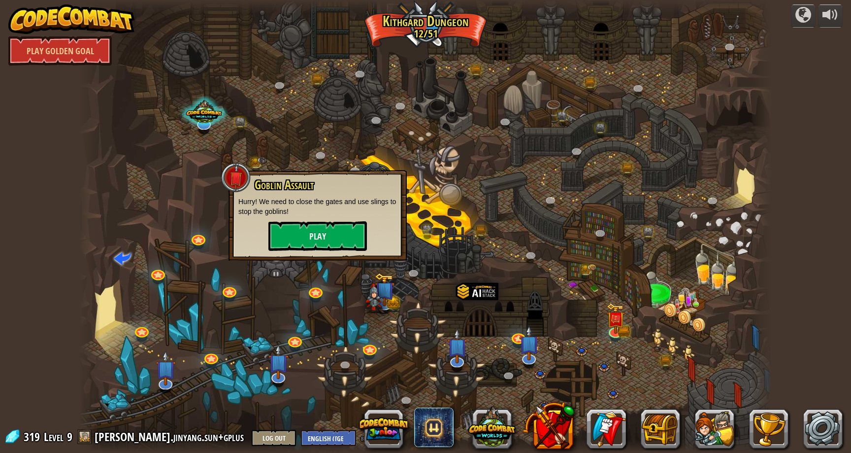
click at [258, 306] on div at bounding box center [425, 226] width 692 height 453
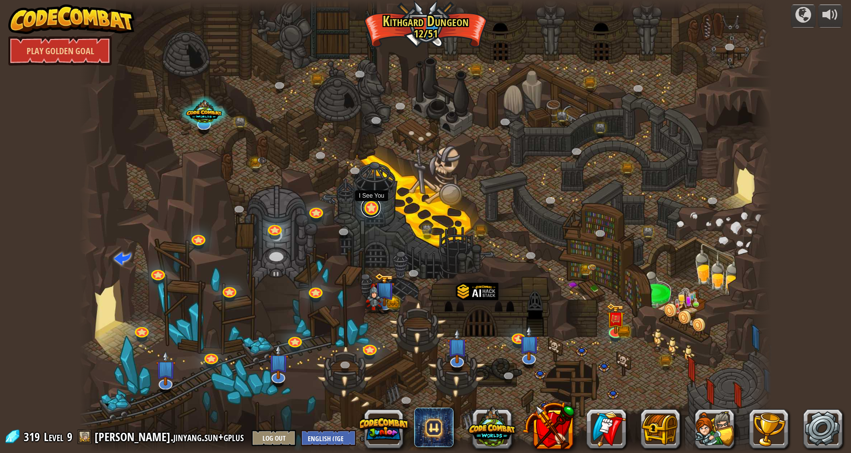
click at [367, 214] on link at bounding box center [371, 207] width 20 height 20
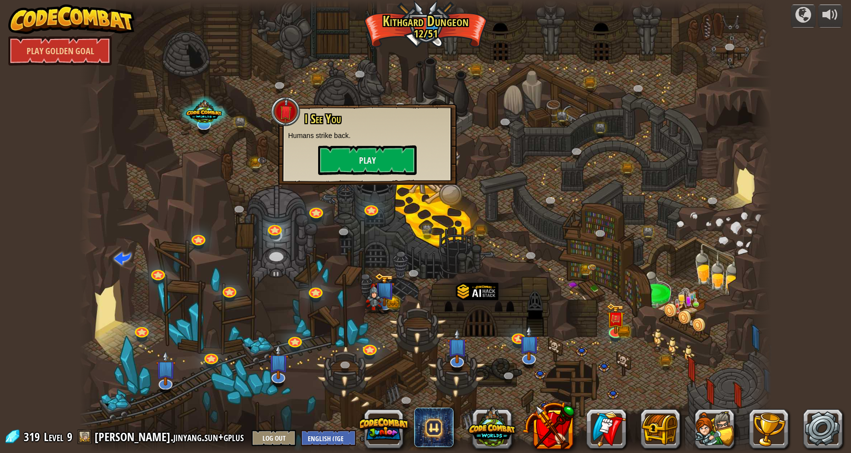
click at [346, 246] on div at bounding box center [425, 226] width 692 height 453
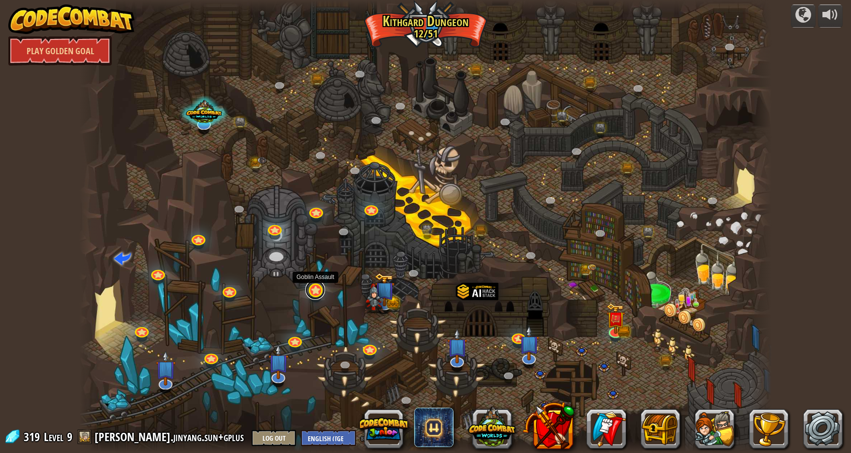
click at [319, 296] on link at bounding box center [315, 290] width 20 height 20
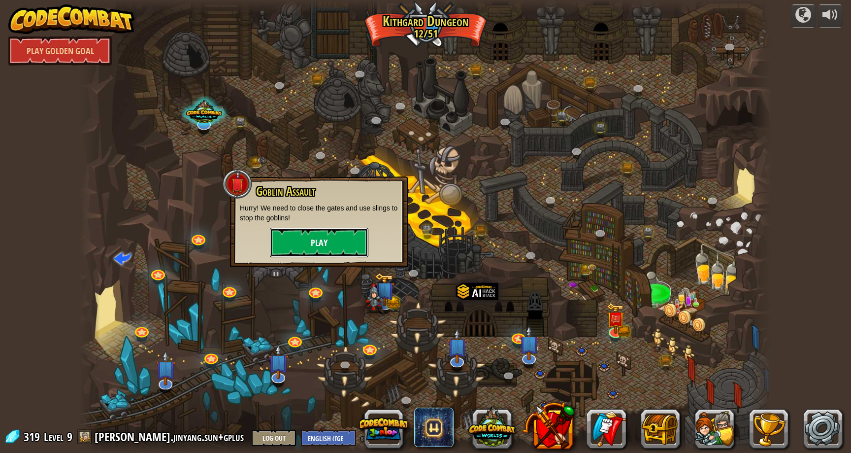
click at [329, 238] on button "Play" at bounding box center [319, 243] width 99 height 30
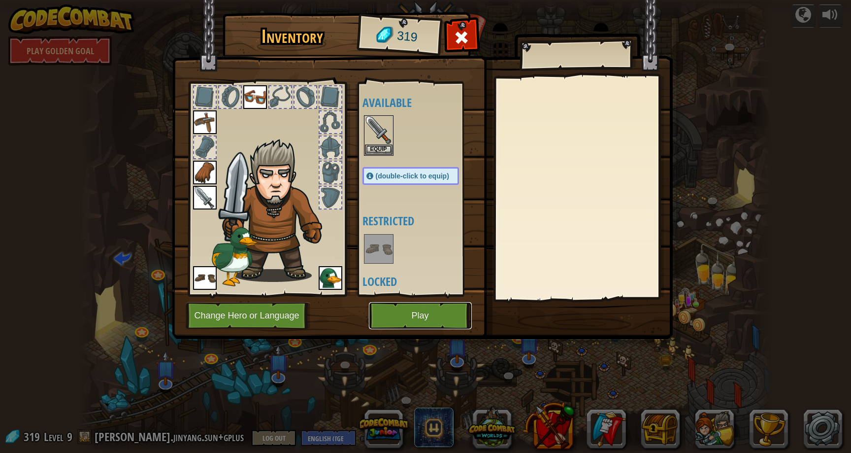
click at [435, 315] on button "Play" at bounding box center [420, 315] width 103 height 27
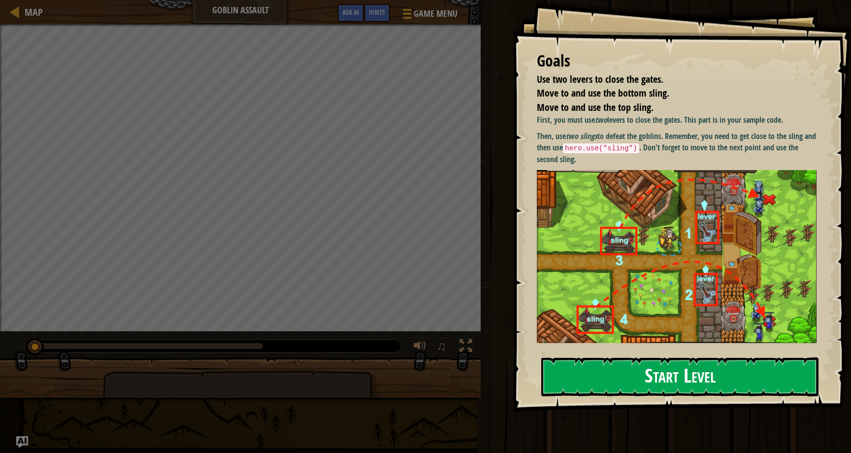
click at [614, 373] on button "Start Level" at bounding box center [679, 376] width 277 height 39
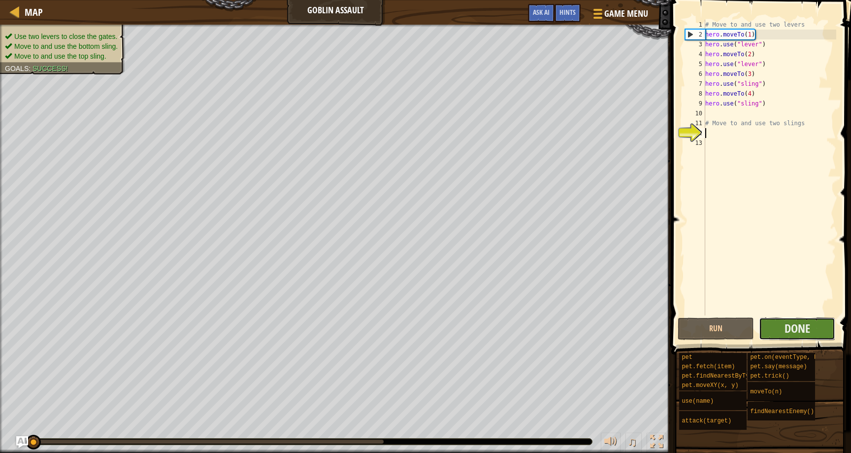
click at [816, 328] on button "Done" at bounding box center [797, 328] width 76 height 23
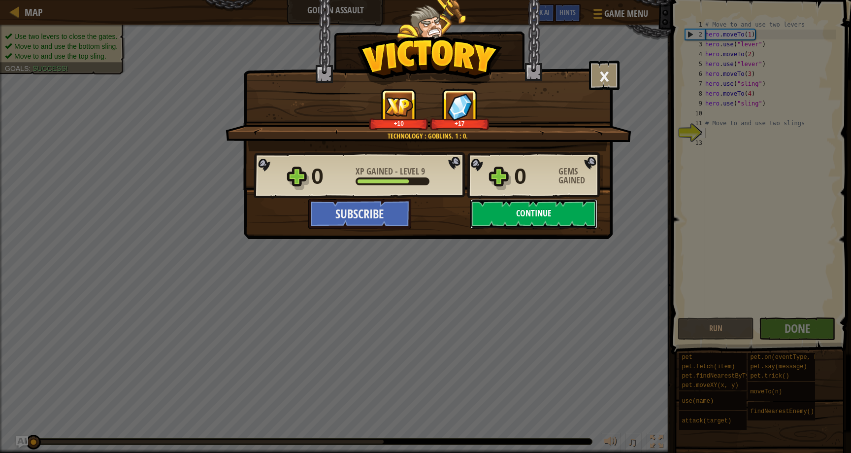
click at [541, 216] on button "Continue" at bounding box center [533, 214] width 127 height 30
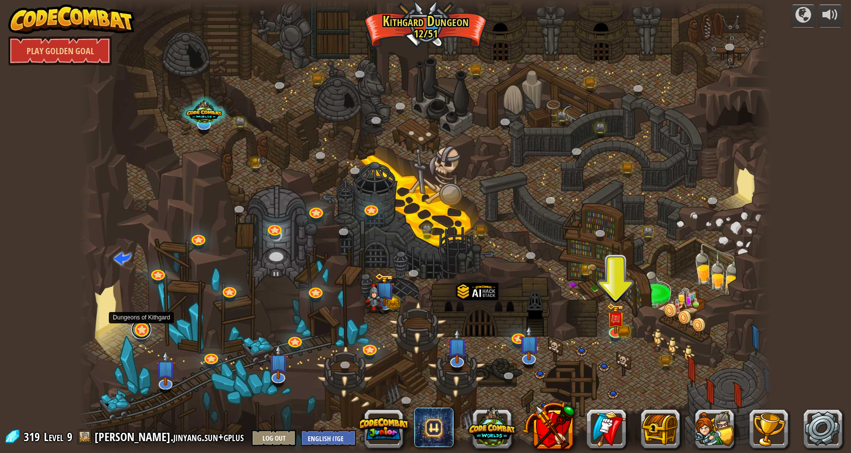
click at [142, 329] on link at bounding box center [141, 329] width 20 height 20
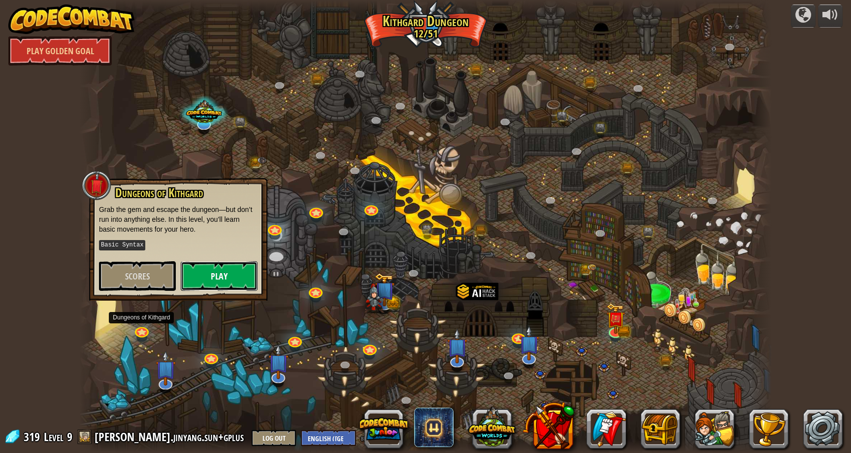
click at [221, 266] on button "Play" at bounding box center [219, 276] width 77 height 30
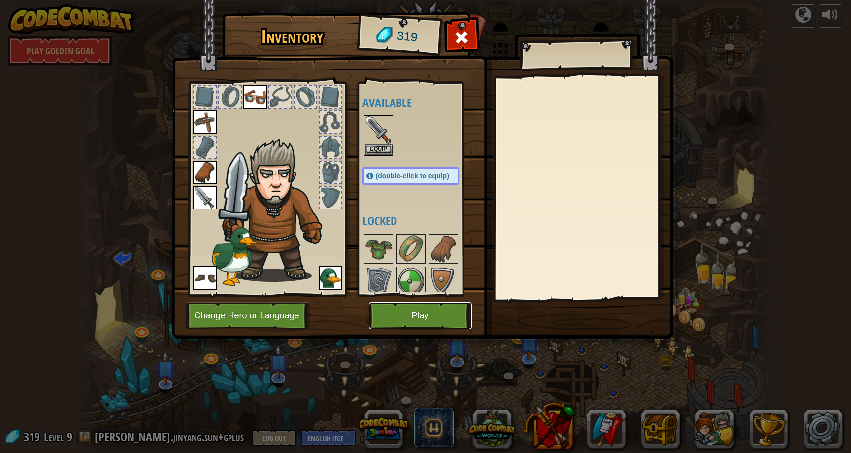
click at [424, 319] on button "Play" at bounding box center [420, 315] width 103 height 27
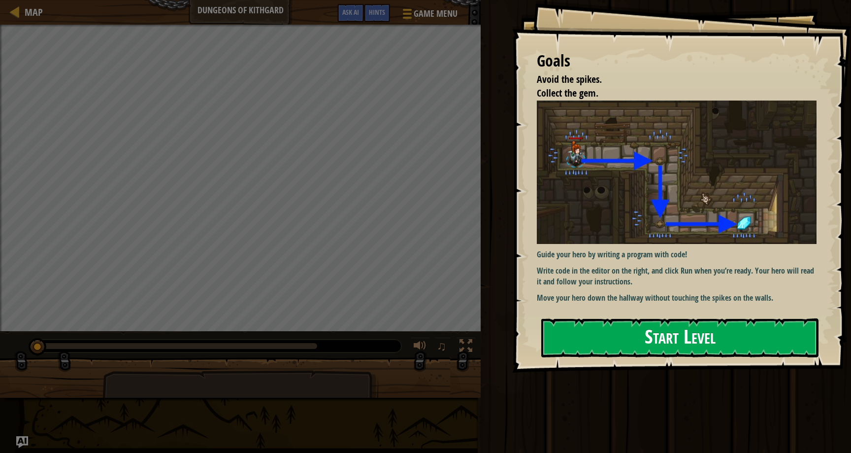
click at [681, 342] on button "Start Level" at bounding box center [679, 337] width 277 height 39
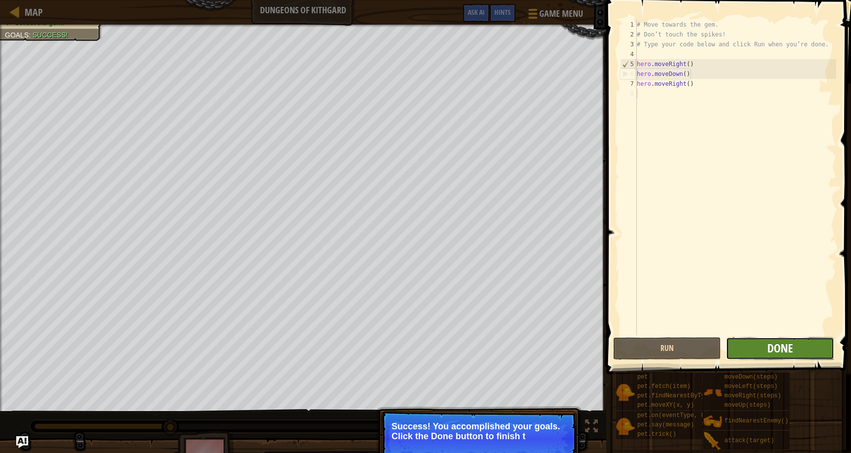
click at [786, 339] on button "Done" at bounding box center [780, 348] width 108 height 23
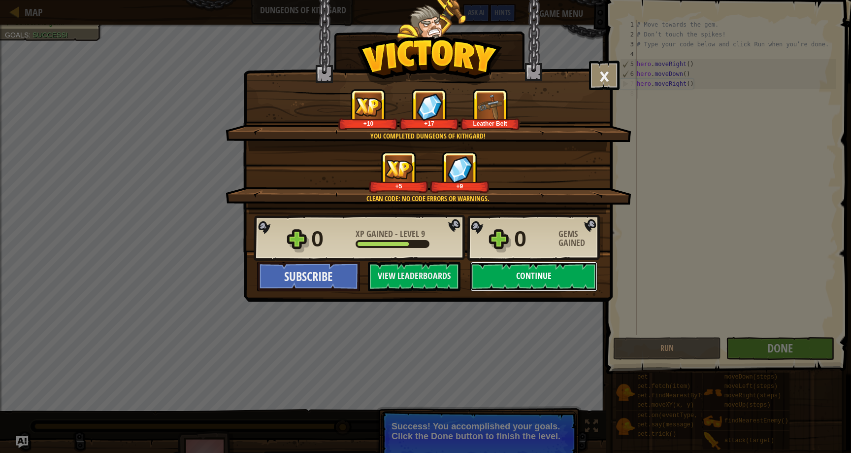
click at [551, 274] on button "Continue" at bounding box center [533, 277] width 127 height 30
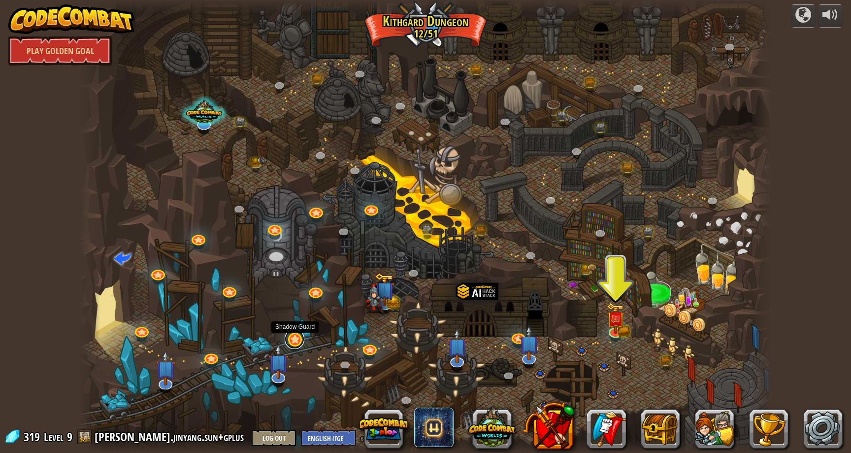
click at [297, 341] on link at bounding box center [295, 339] width 20 height 20
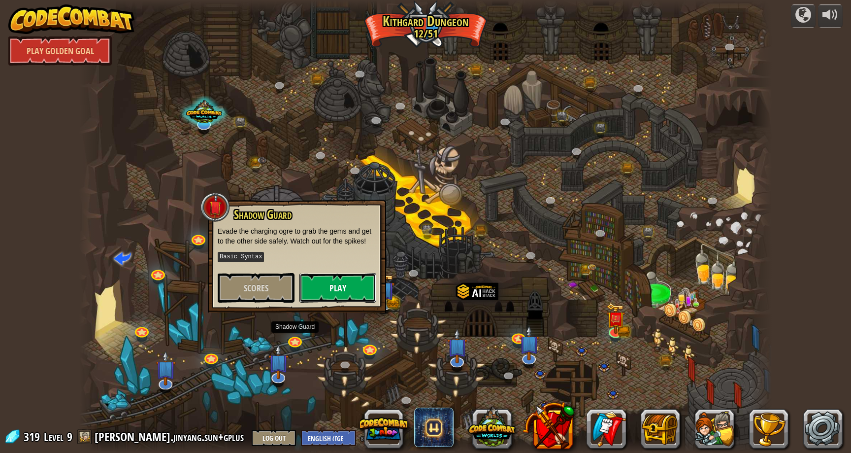
click at [328, 292] on button "Play" at bounding box center [337, 288] width 77 height 30
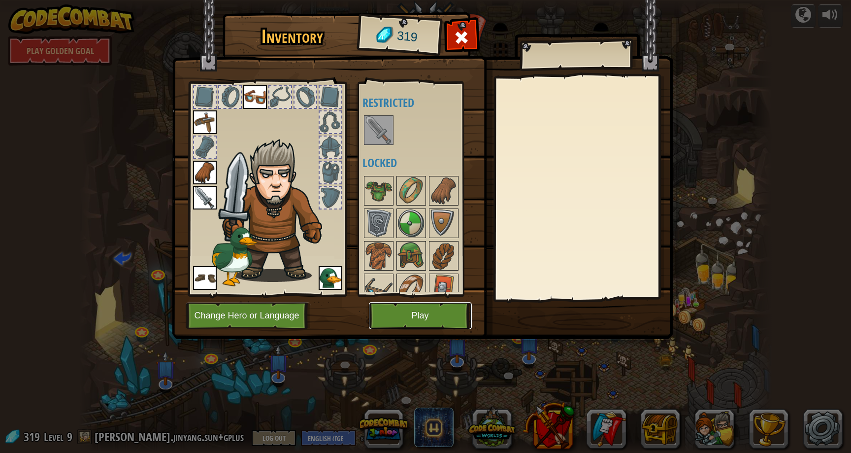
click at [417, 308] on button "Play" at bounding box center [420, 315] width 103 height 27
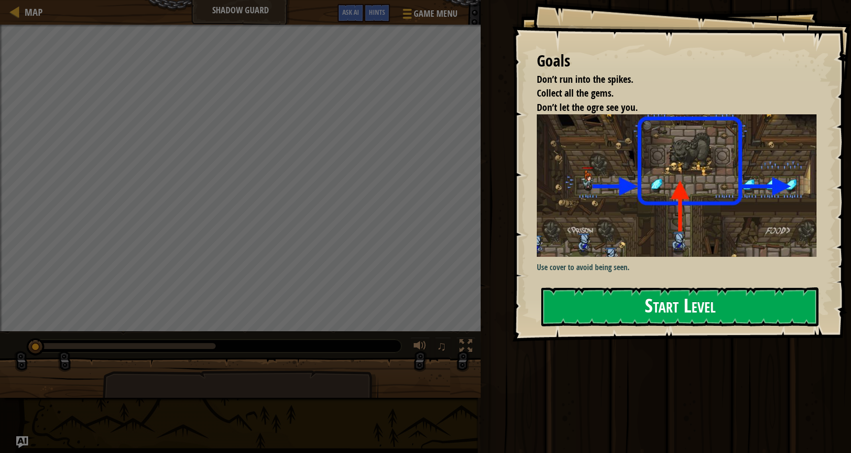
click at [641, 313] on button "Start Level" at bounding box center [679, 306] width 277 height 39
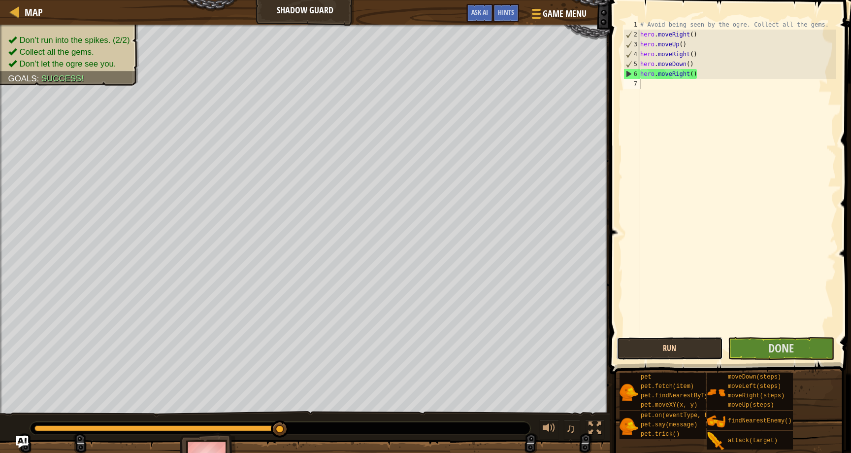
click at [683, 353] on button "Run" at bounding box center [670, 348] width 106 height 23
click at [786, 348] on span "Done" at bounding box center [781, 348] width 26 height 16
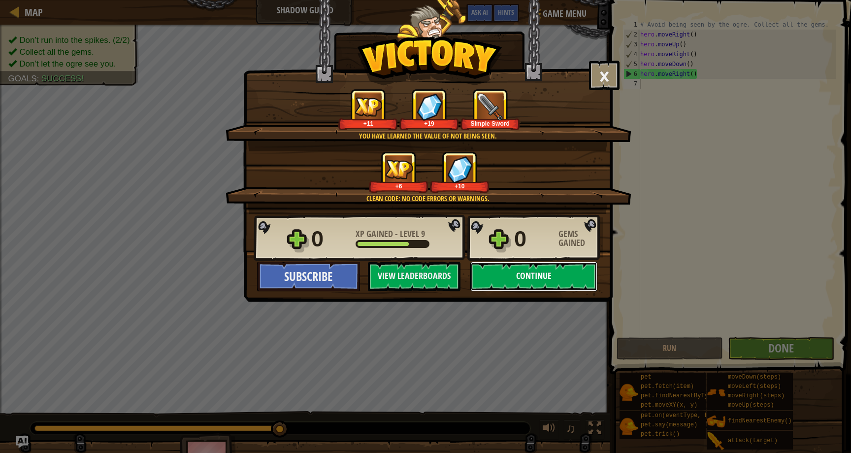
click at [528, 279] on button "Continue" at bounding box center [533, 277] width 127 height 30
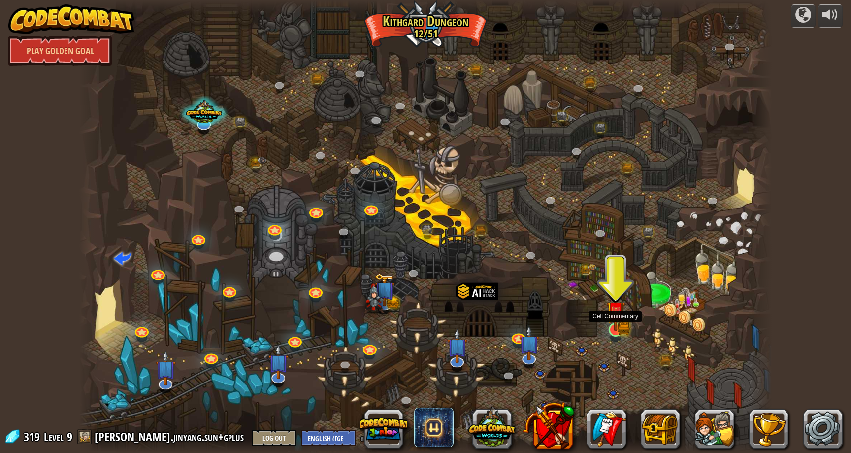
click at [616, 326] on img at bounding box center [615, 310] width 19 height 41
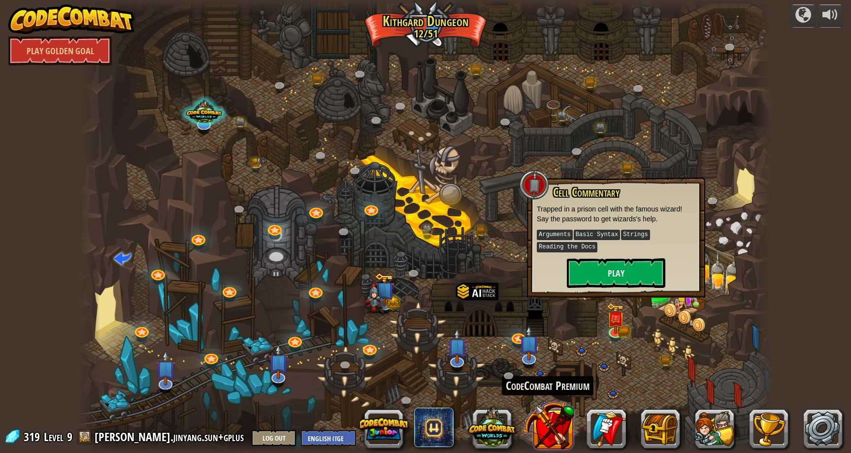
click at [545, 408] on button at bounding box center [548, 425] width 52 height 52
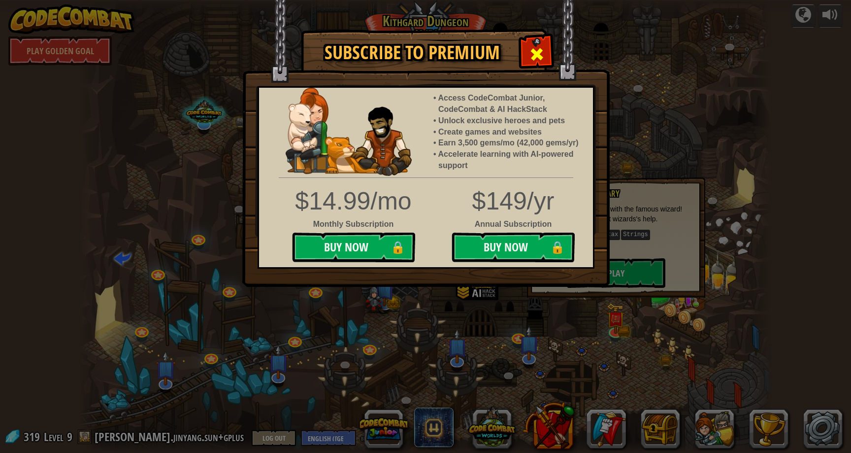
click at [546, 46] on div at bounding box center [536, 52] width 31 height 31
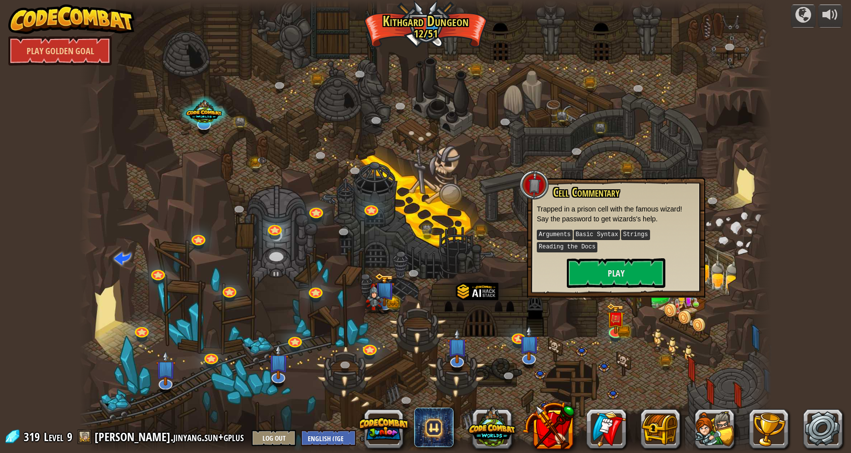
click at [574, 346] on div at bounding box center [425, 226] width 692 height 453
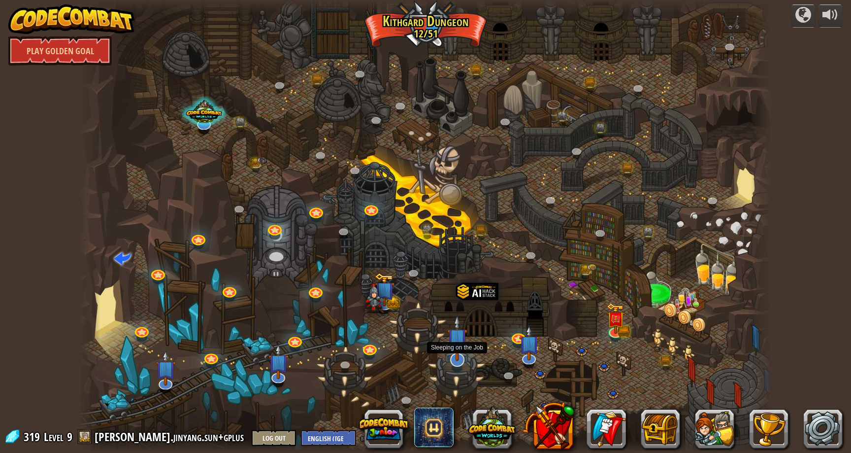
click at [455, 359] on img at bounding box center [457, 338] width 20 height 46
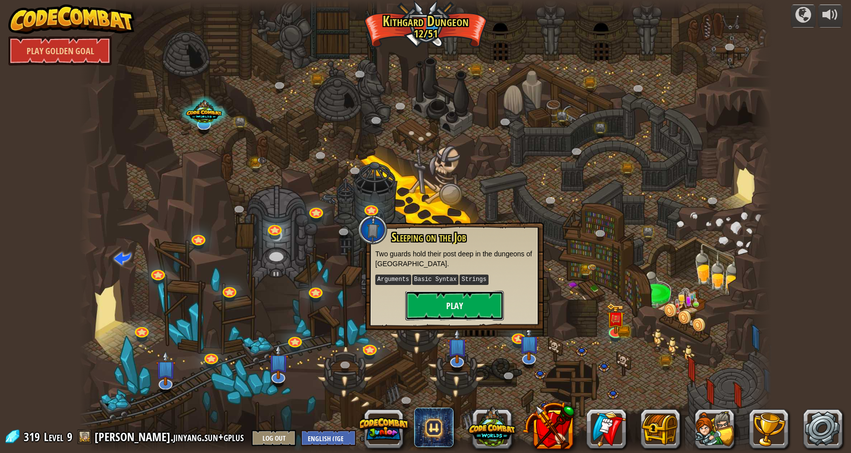
click at [463, 300] on button "Play" at bounding box center [454, 306] width 99 height 30
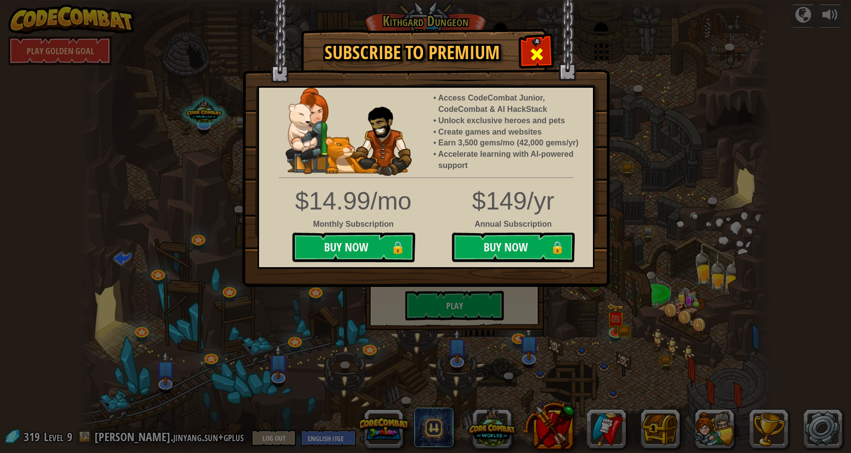
click at [536, 53] on span at bounding box center [537, 54] width 16 height 16
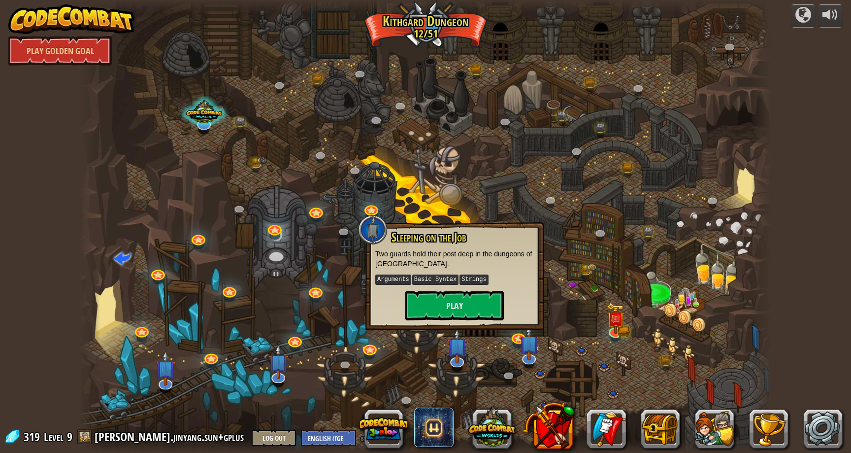
click at [350, 284] on div at bounding box center [425, 226] width 692 height 453
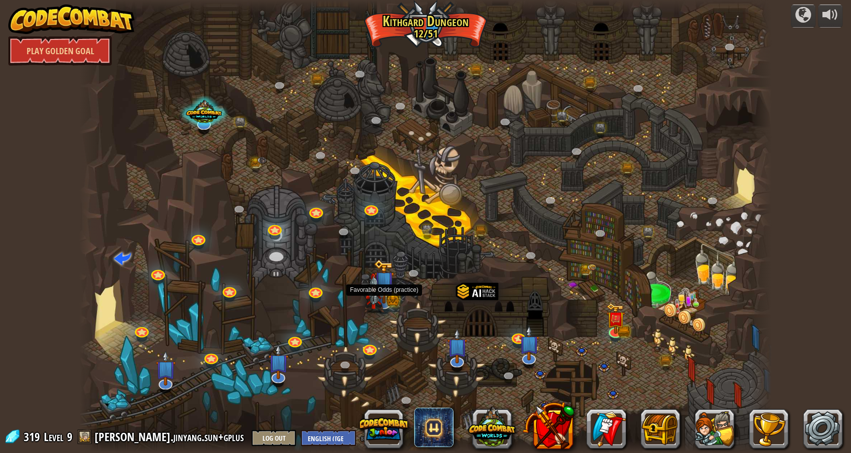
click at [386, 289] on img at bounding box center [384, 281] width 20 height 44
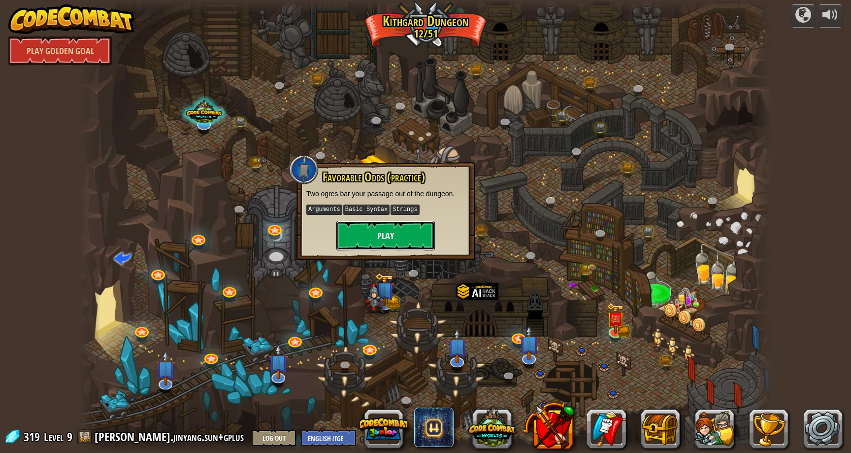
click at [394, 239] on button "Play" at bounding box center [385, 236] width 99 height 30
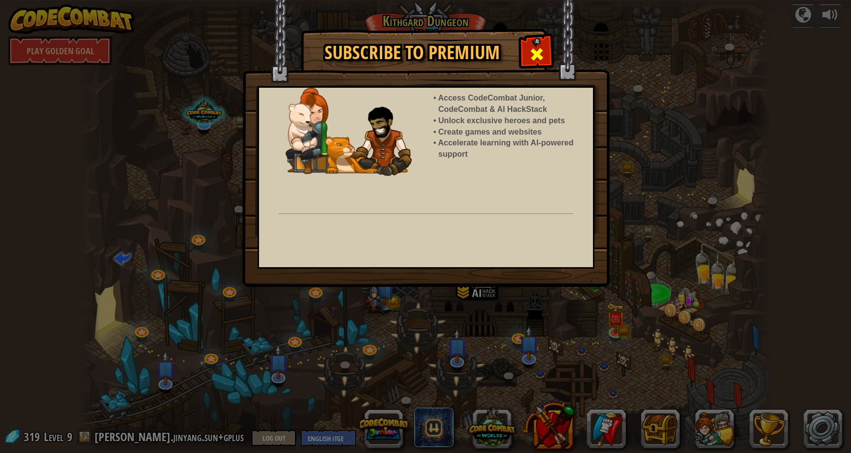
click at [536, 56] on span at bounding box center [537, 54] width 16 height 16
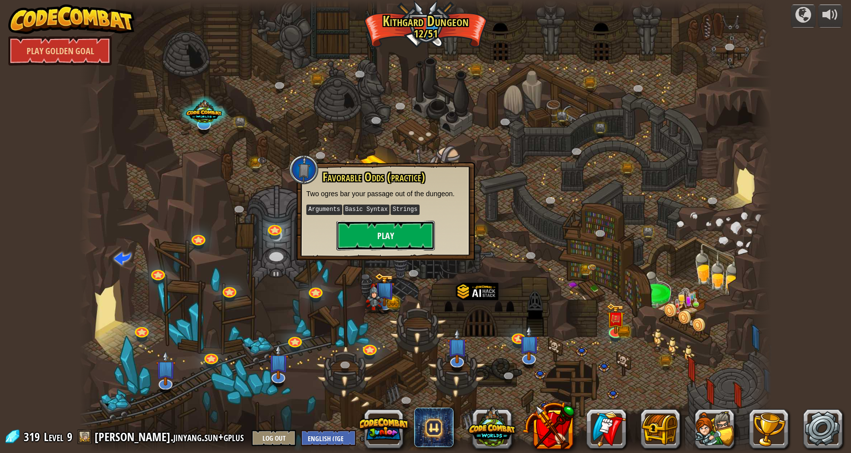
click at [417, 234] on button "Play" at bounding box center [385, 236] width 99 height 30
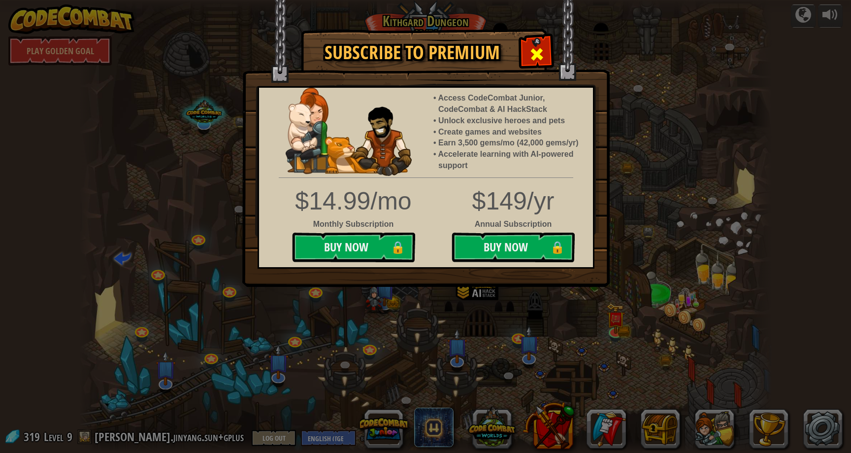
click at [534, 58] on span at bounding box center [537, 54] width 16 height 16
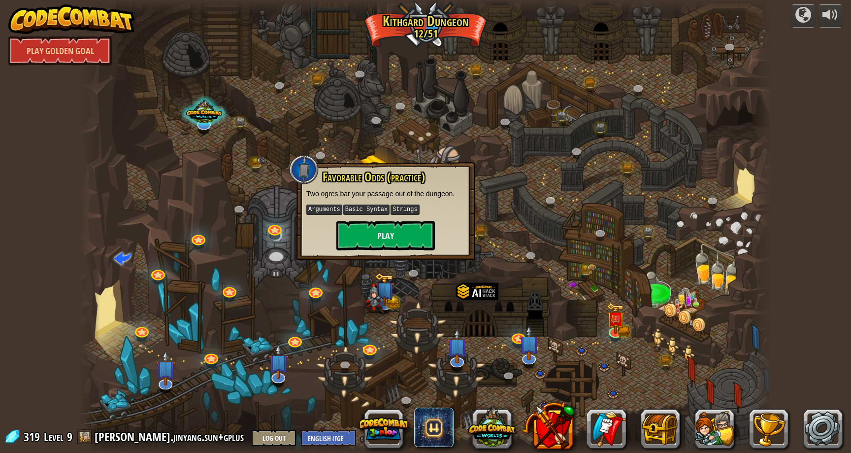
click at [534, 58] on div at bounding box center [425, 226] width 692 height 453
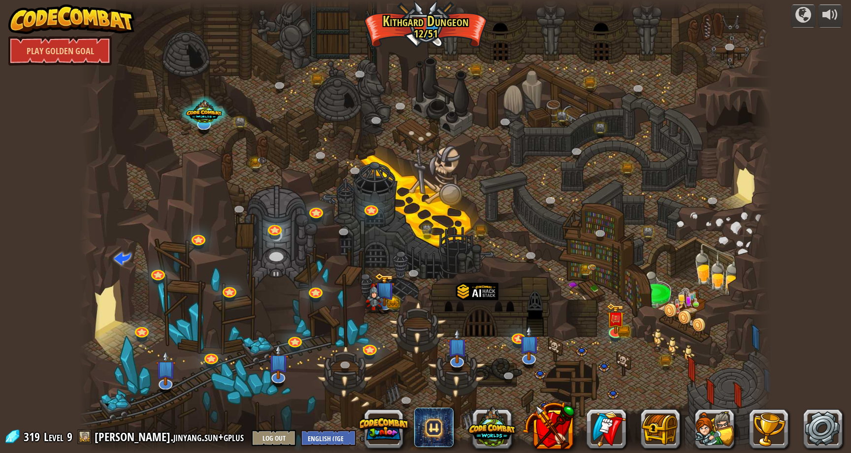
click at [534, 58] on div at bounding box center [425, 226] width 692 height 453
